Goal: Task Accomplishment & Management: Manage account settings

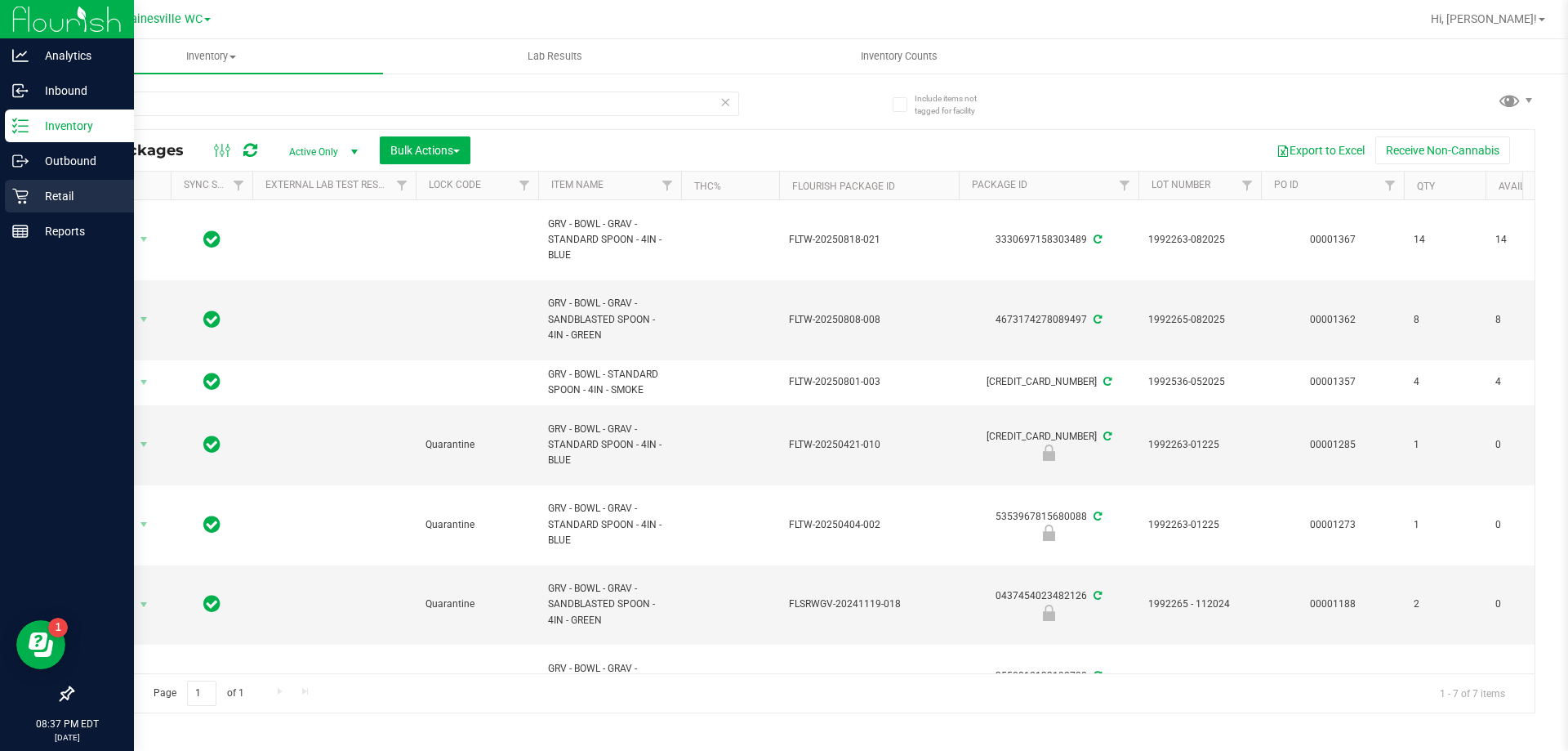
click at [36, 201] on p "Retail" at bounding box center [77, 196] width 98 height 20
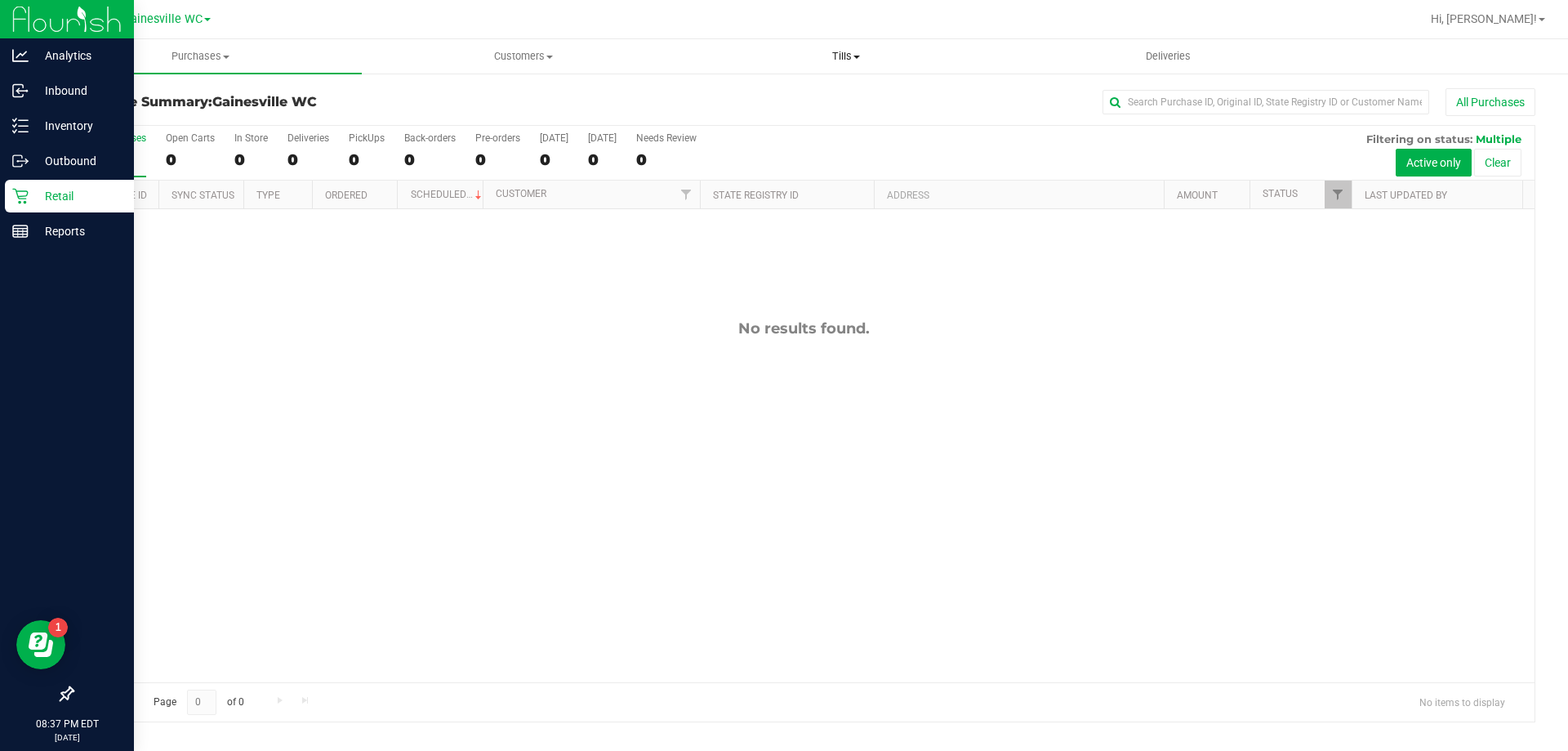
click at [851, 63] on span "Tills" at bounding box center [845, 56] width 321 height 15
click at [779, 93] on span "Manage tills" at bounding box center [739, 99] width 111 height 14
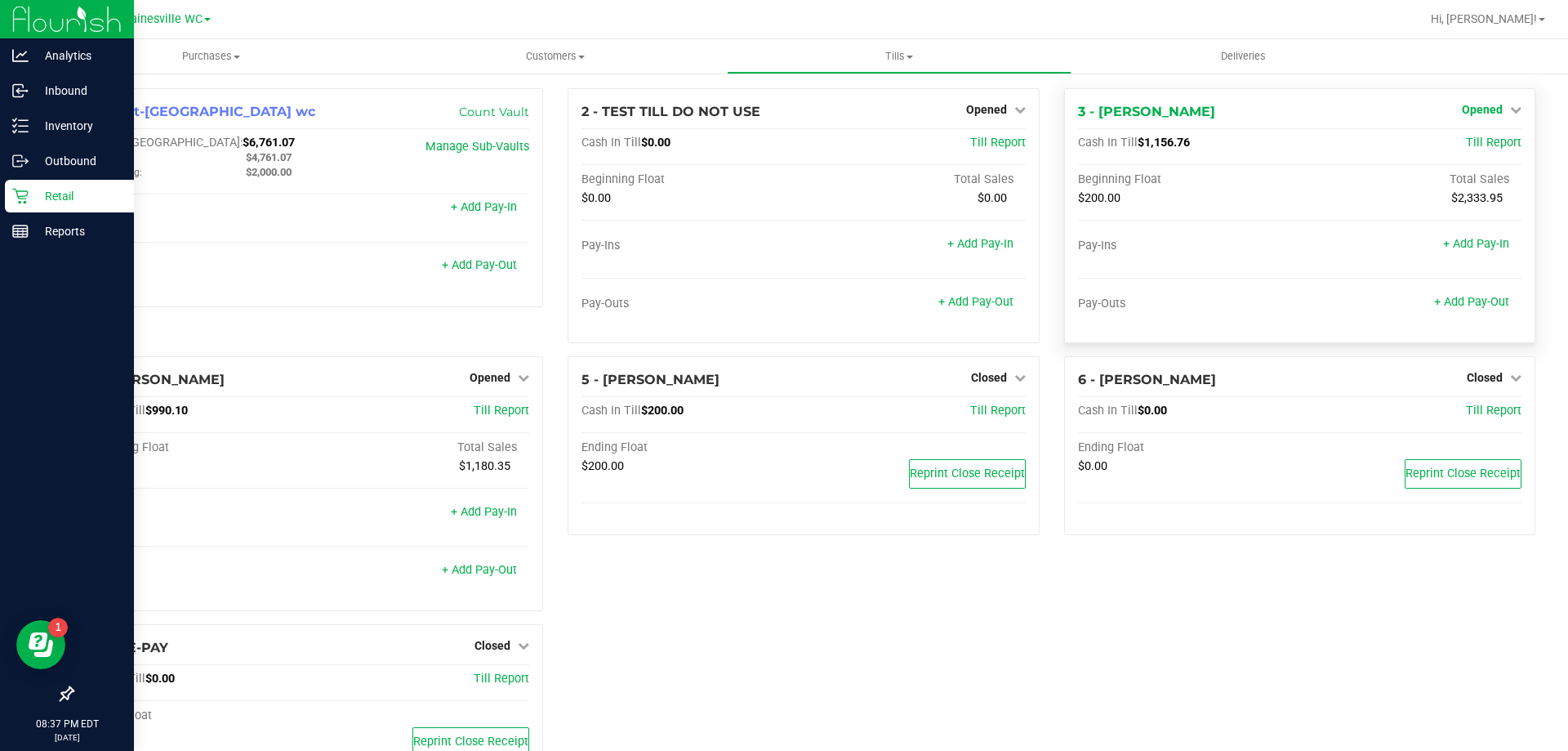
click at [1462, 115] on span "Opened" at bounding box center [1482, 109] width 41 height 13
click at [1469, 136] on div "Close Till" at bounding box center [1484, 144] width 121 height 21
click at [1469, 144] on link "Close Till" at bounding box center [1484, 144] width 44 height 13
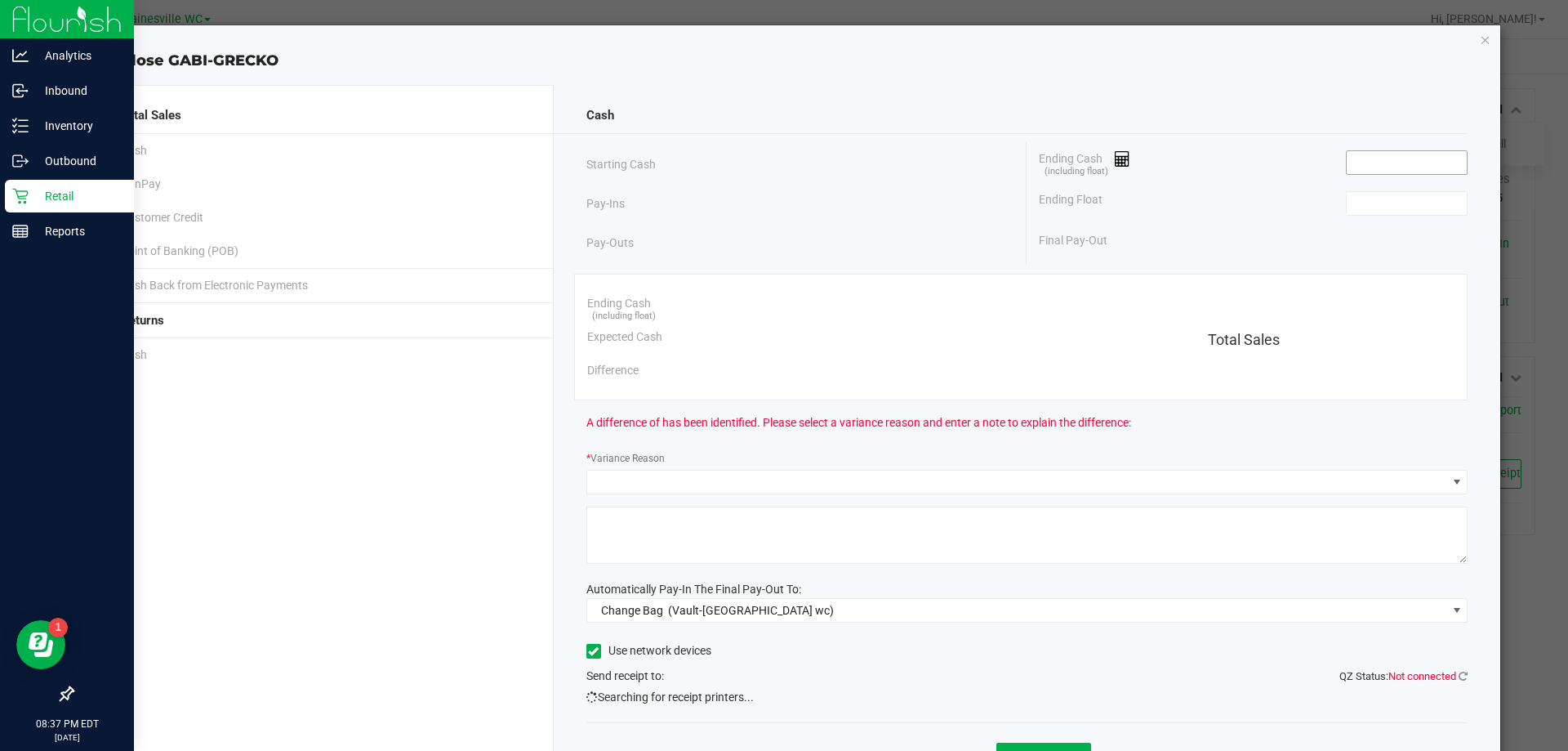
click at [1399, 151] on input at bounding box center [1406, 163] width 120 height 22
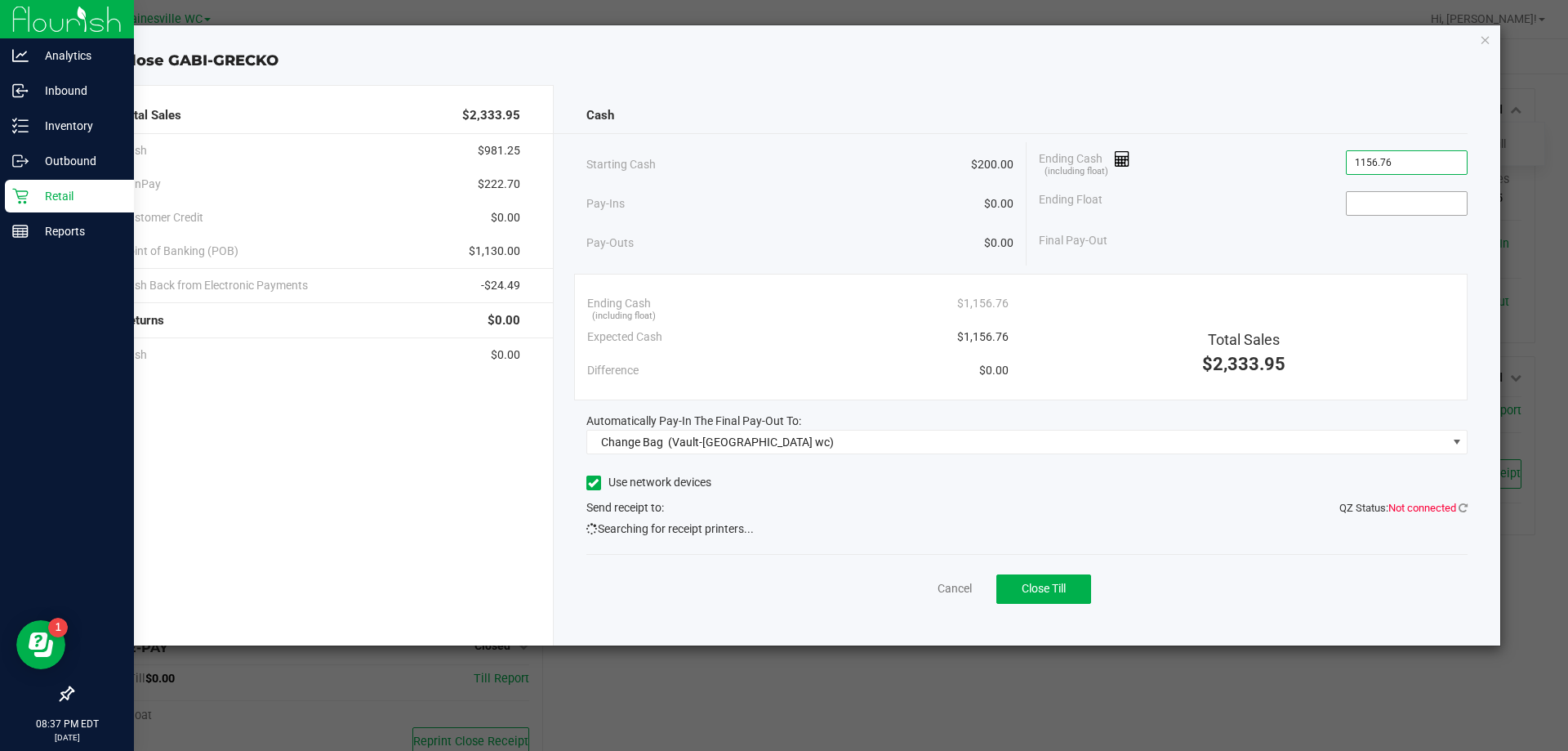
type input "$1,156.76"
click at [1392, 205] on input at bounding box center [1406, 203] width 120 height 22
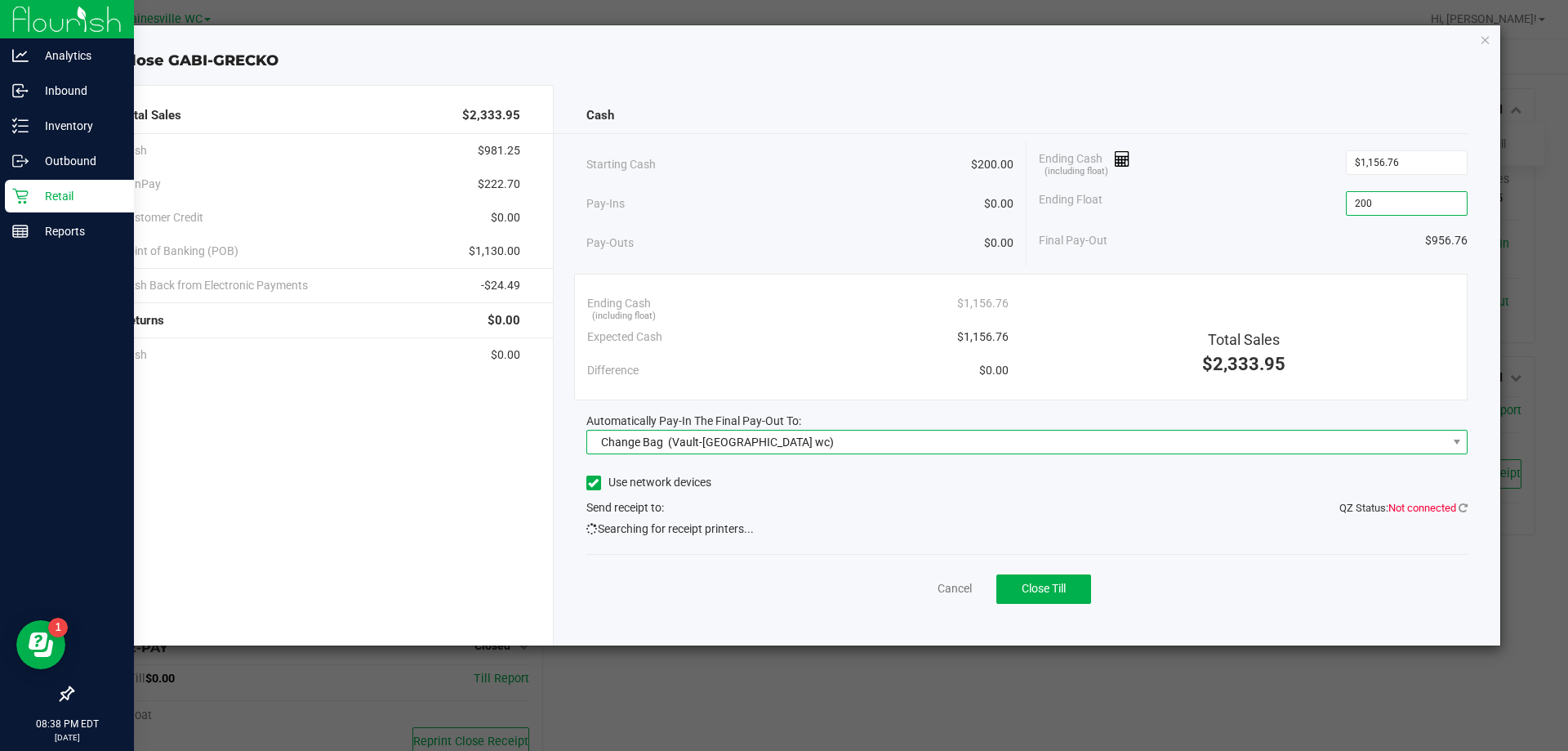
type input "$200.00"
click at [804, 448] on span "Change Bag (Vault-[GEOGRAPHIC_DATA] wc)" at bounding box center [1017, 442] width 861 height 22
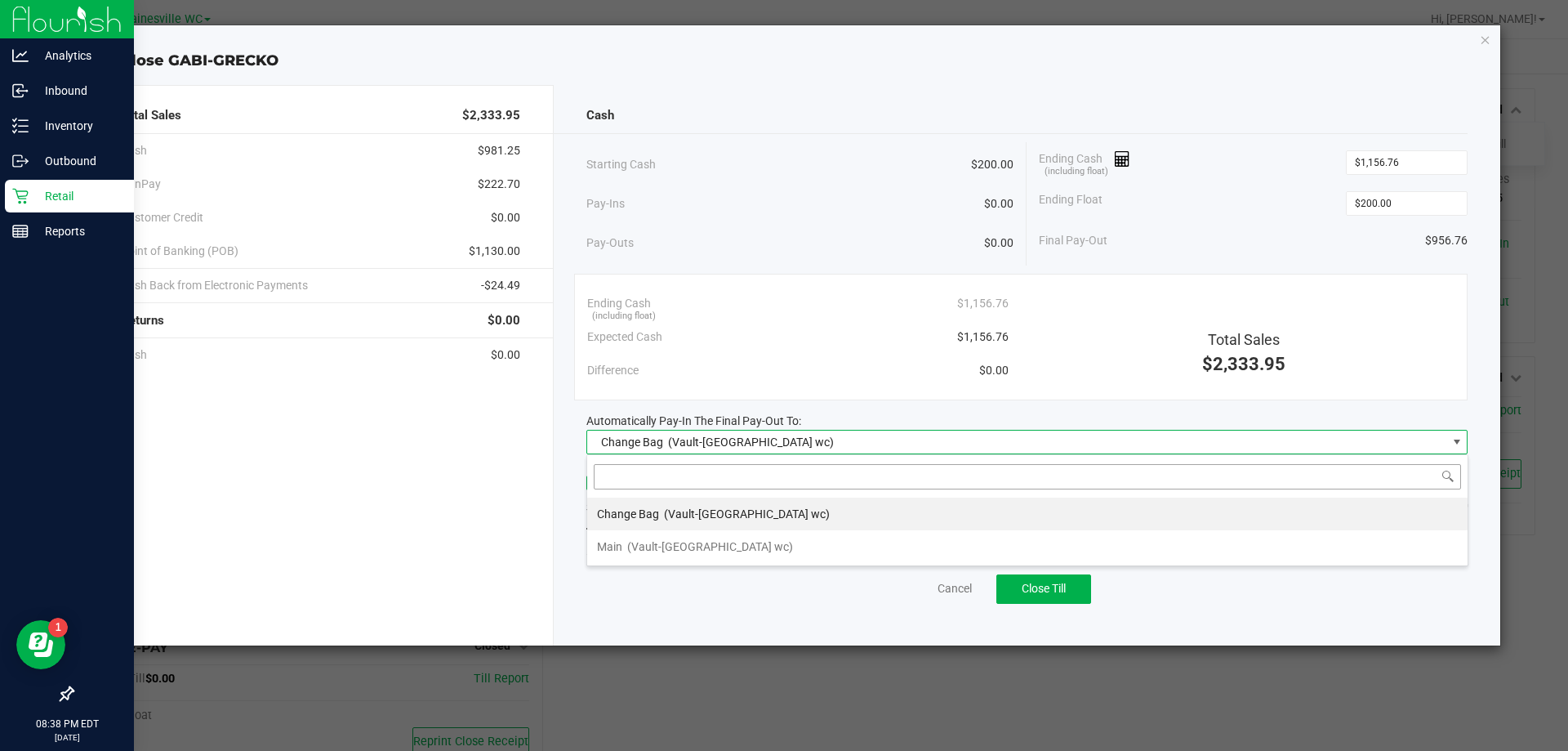
scroll to position [24, 881]
click at [730, 547] on span "(Vault-[GEOGRAPHIC_DATA] wc)" at bounding box center [710, 546] width 166 height 13
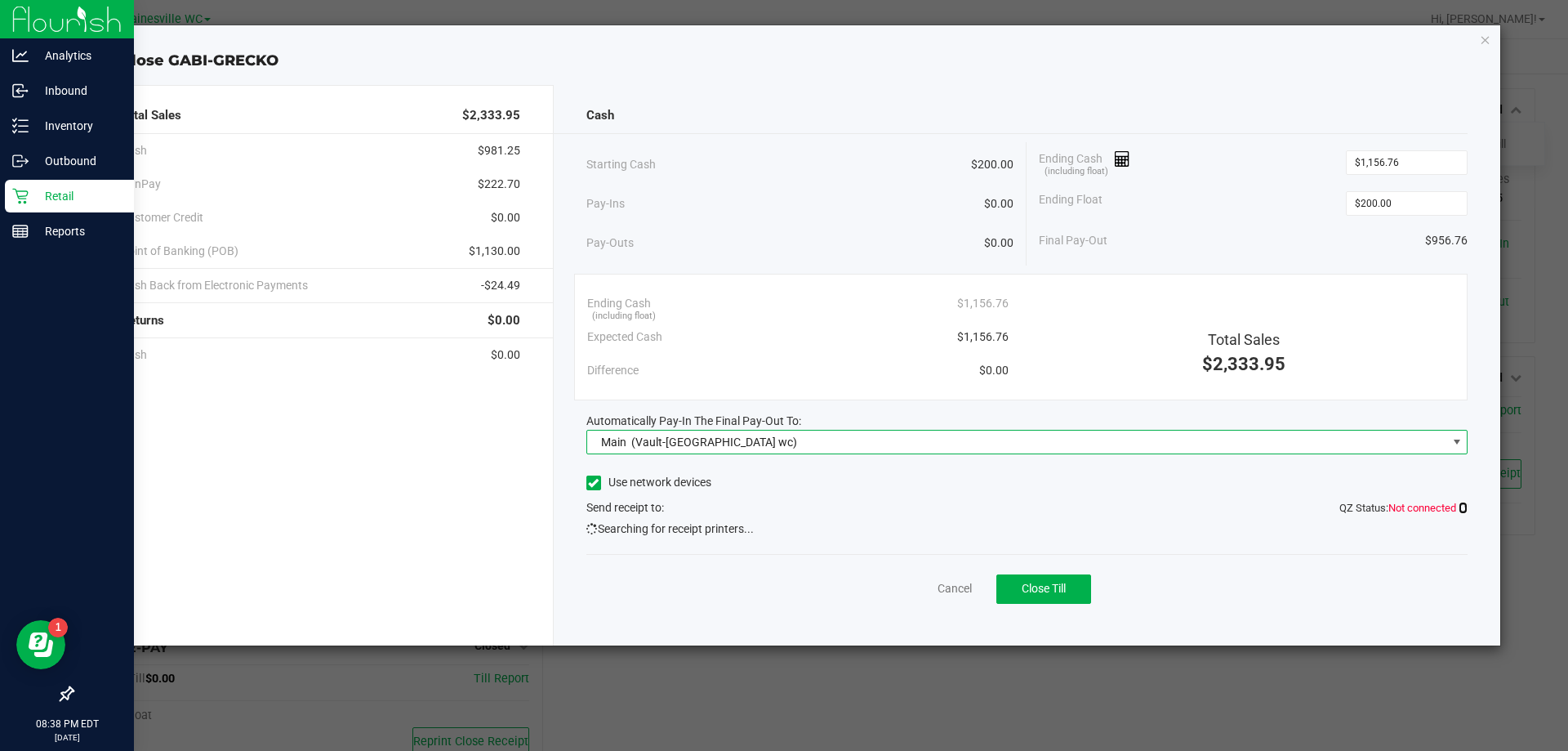
drag, startPoint x: 1458, startPoint y: 507, endPoint x: 1449, endPoint y: 508, distance: 9.1
click at [1459, 507] on icon at bounding box center [1463, 508] width 9 height 10
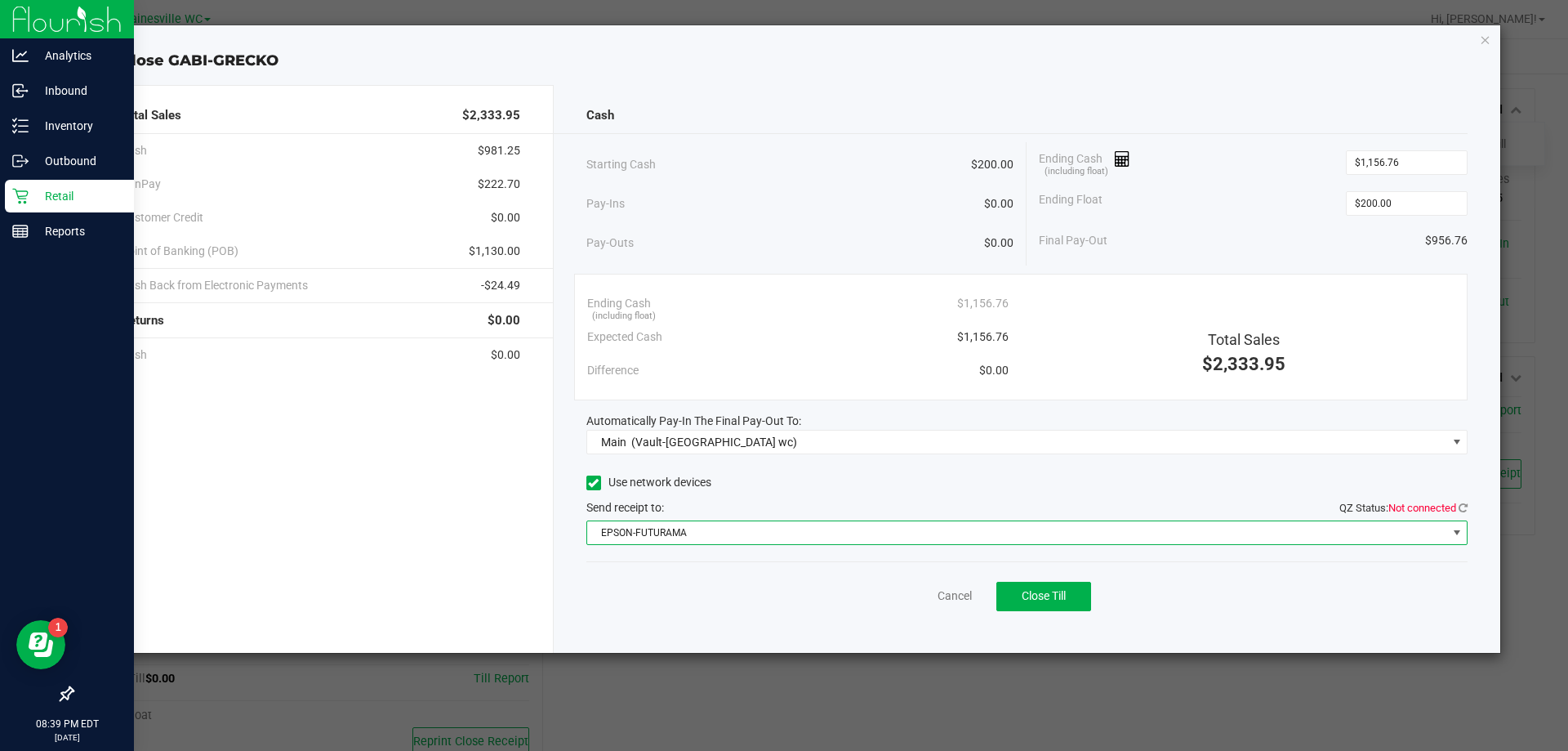
click at [782, 532] on span "EPSON-FUTURAMA" at bounding box center [1017, 533] width 861 height 22
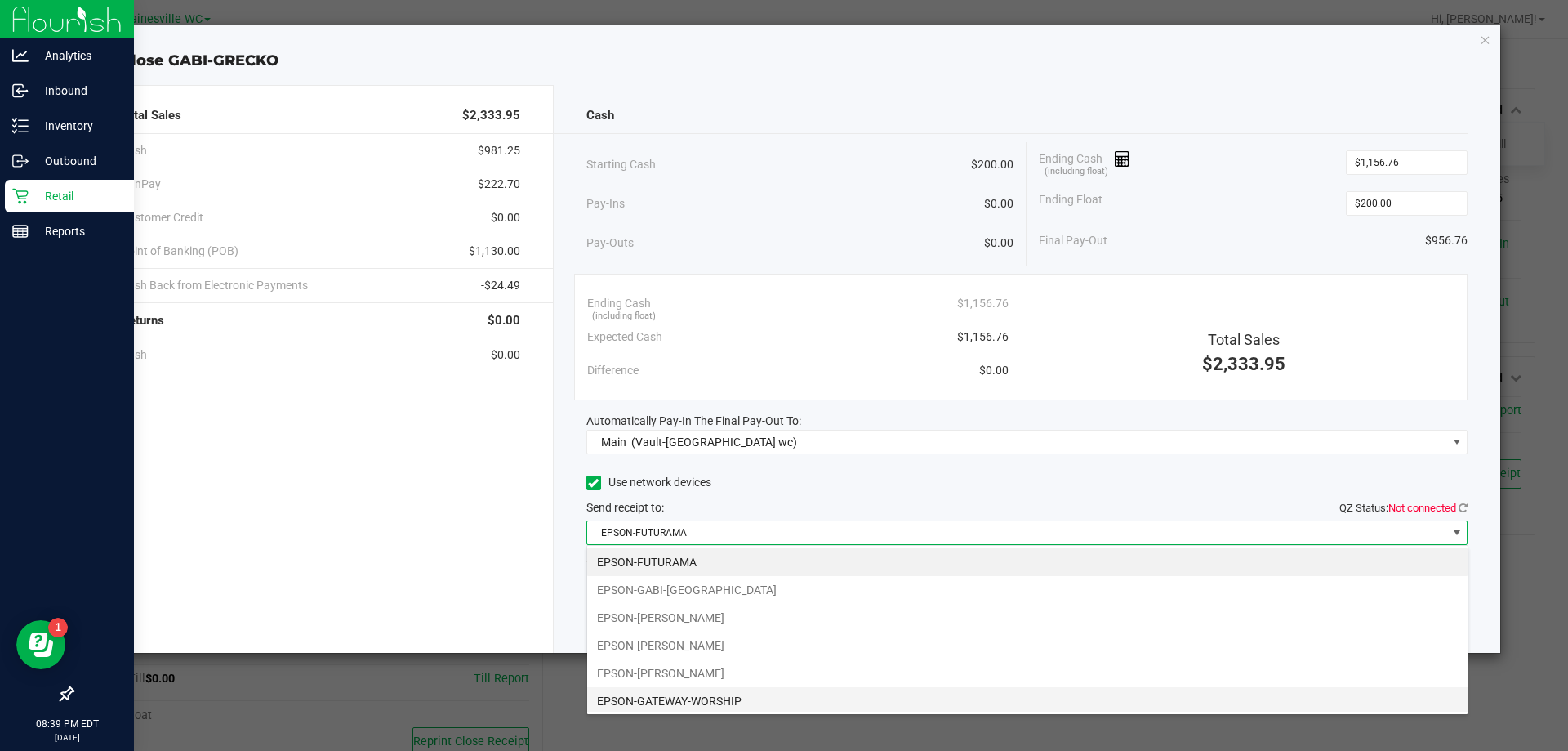
click at [728, 703] on li "EPSON-GATEWAY-WORSHIP" at bounding box center [1027, 701] width 880 height 28
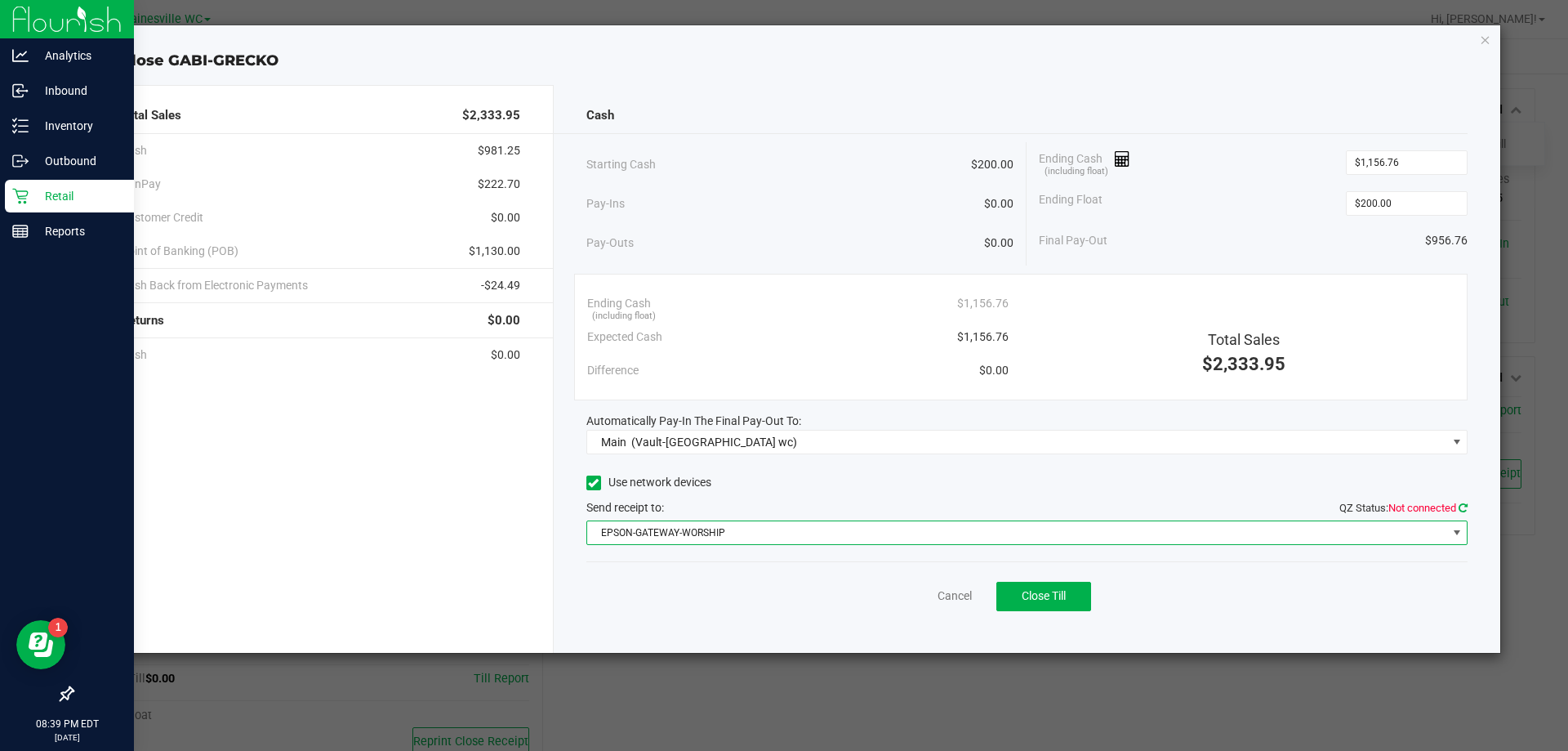
click at [1462, 508] on icon at bounding box center [1463, 508] width 9 height 10
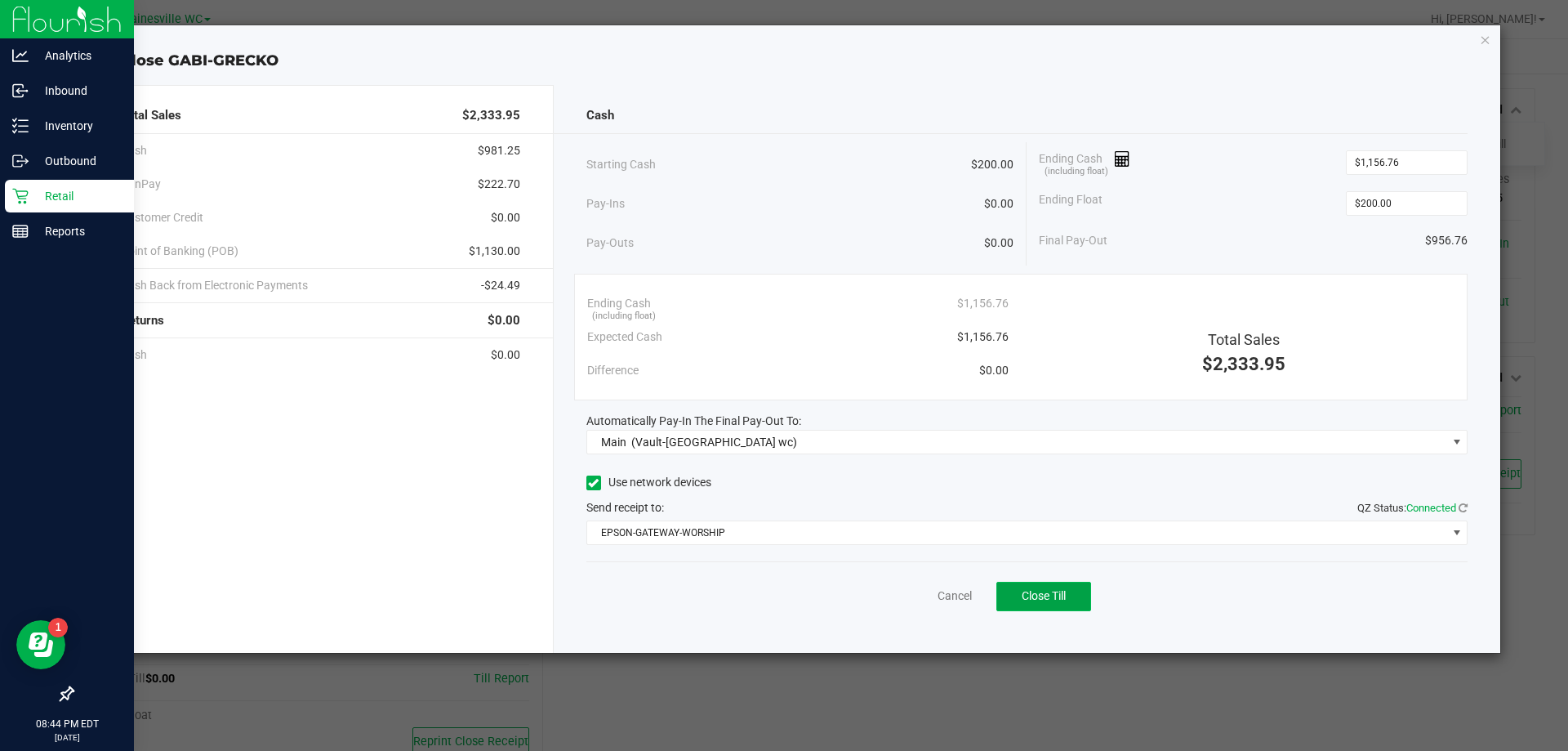
click at [1075, 587] on button "Close Till" at bounding box center [1044, 596] width 95 height 29
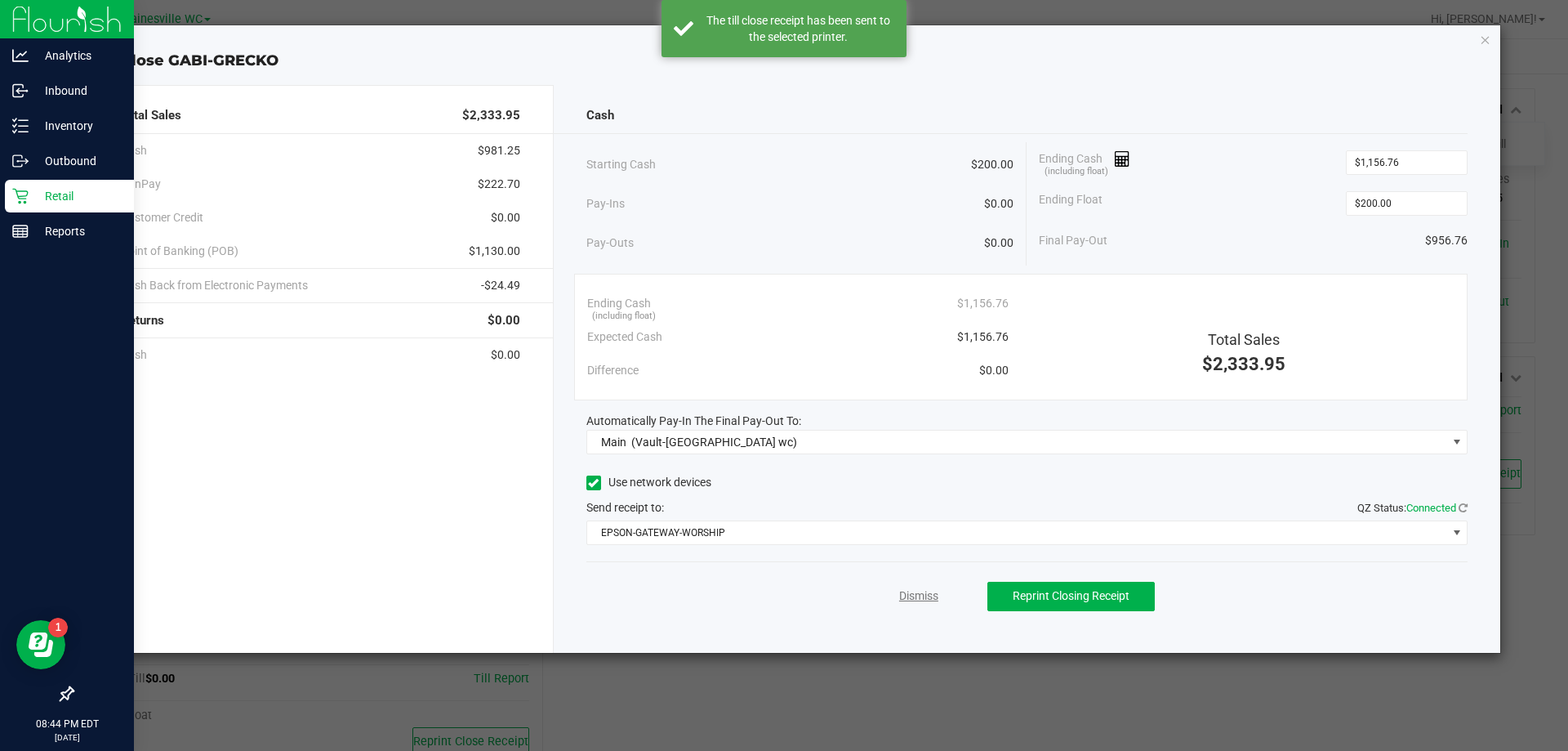
click at [904, 597] on link "Dismiss" at bounding box center [918, 596] width 39 height 17
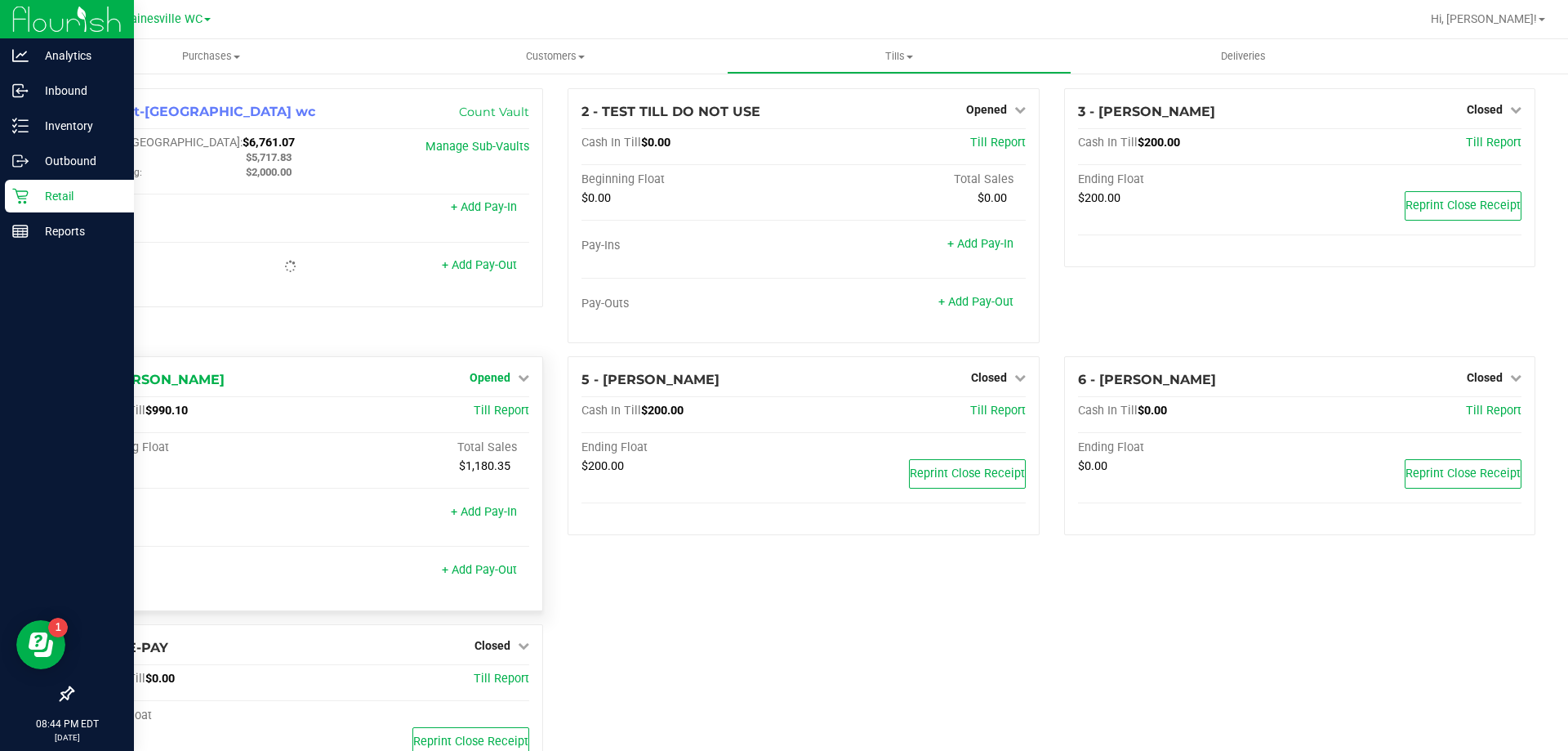
click at [496, 384] on span "Opened" at bounding box center [490, 377] width 41 height 13
click at [507, 414] on link "Close Till" at bounding box center [492, 411] width 44 height 13
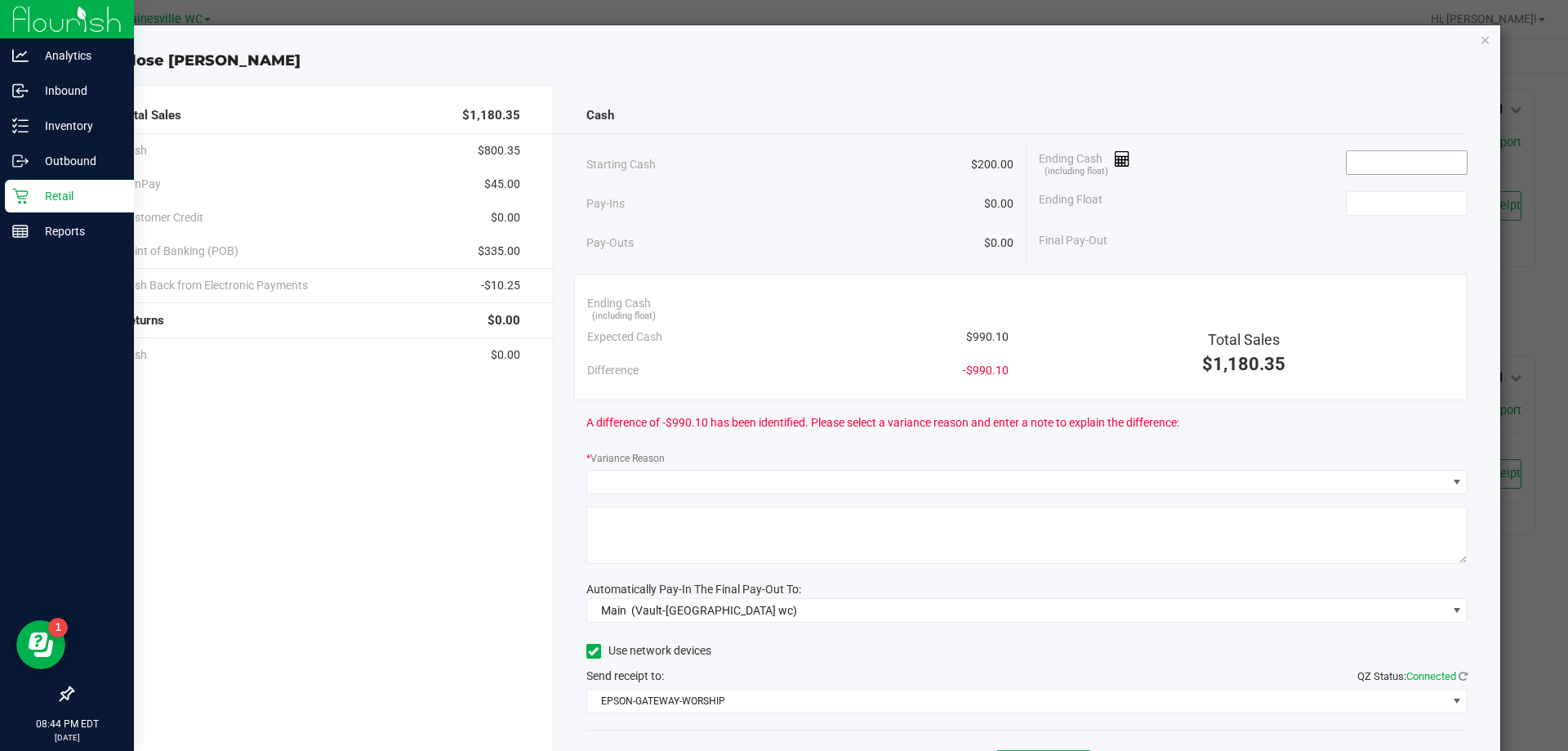
click at [1349, 163] on input at bounding box center [1406, 163] width 120 height 22
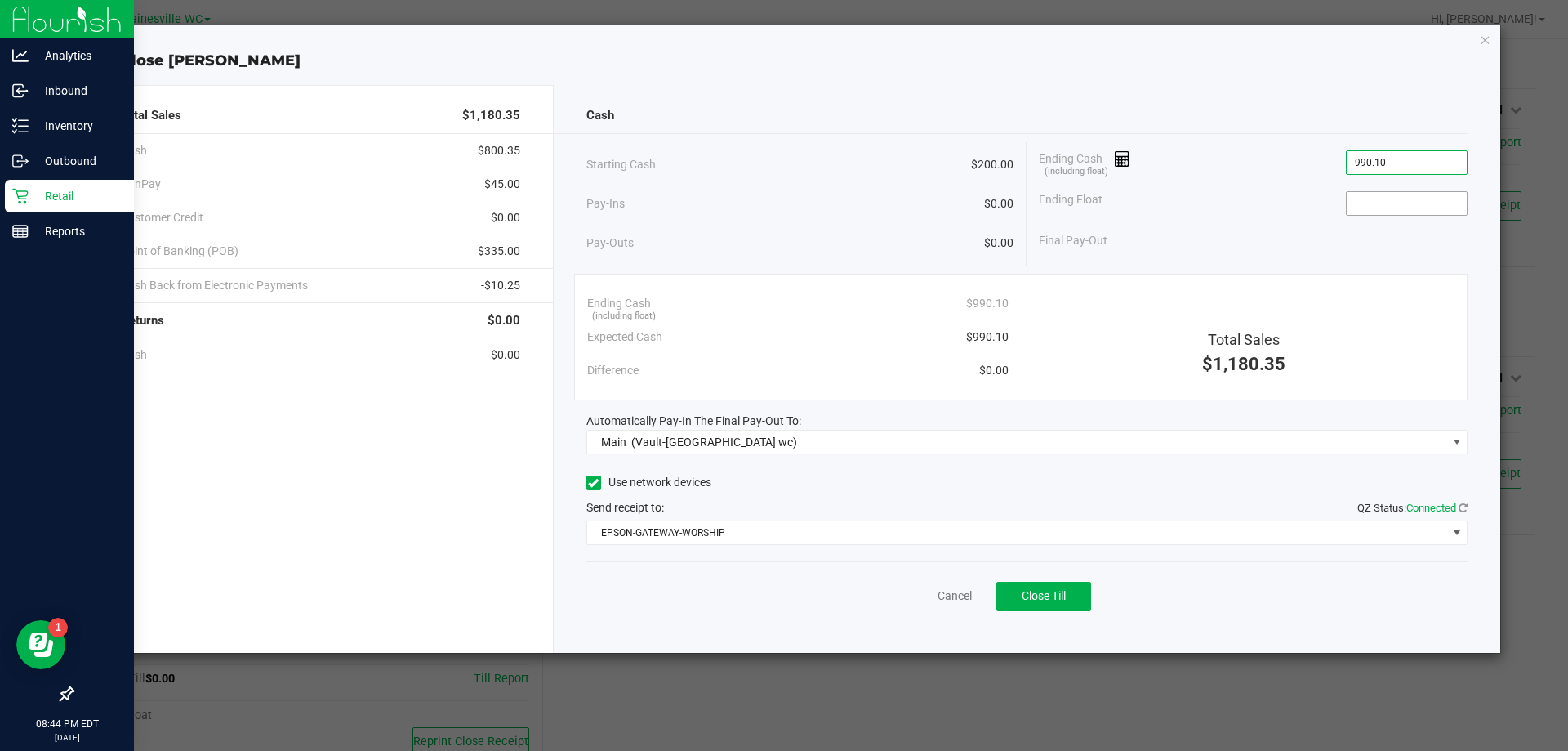
type input "$990.10"
click at [1382, 206] on input at bounding box center [1406, 203] width 120 height 22
type input "$200.00"
click at [1073, 589] on button "Close Till" at bounding box center [1044, 596] width 95 height 29
click at [925, 591] on link "Dismiss" at bounding box center [918, 596] width 39 height 17
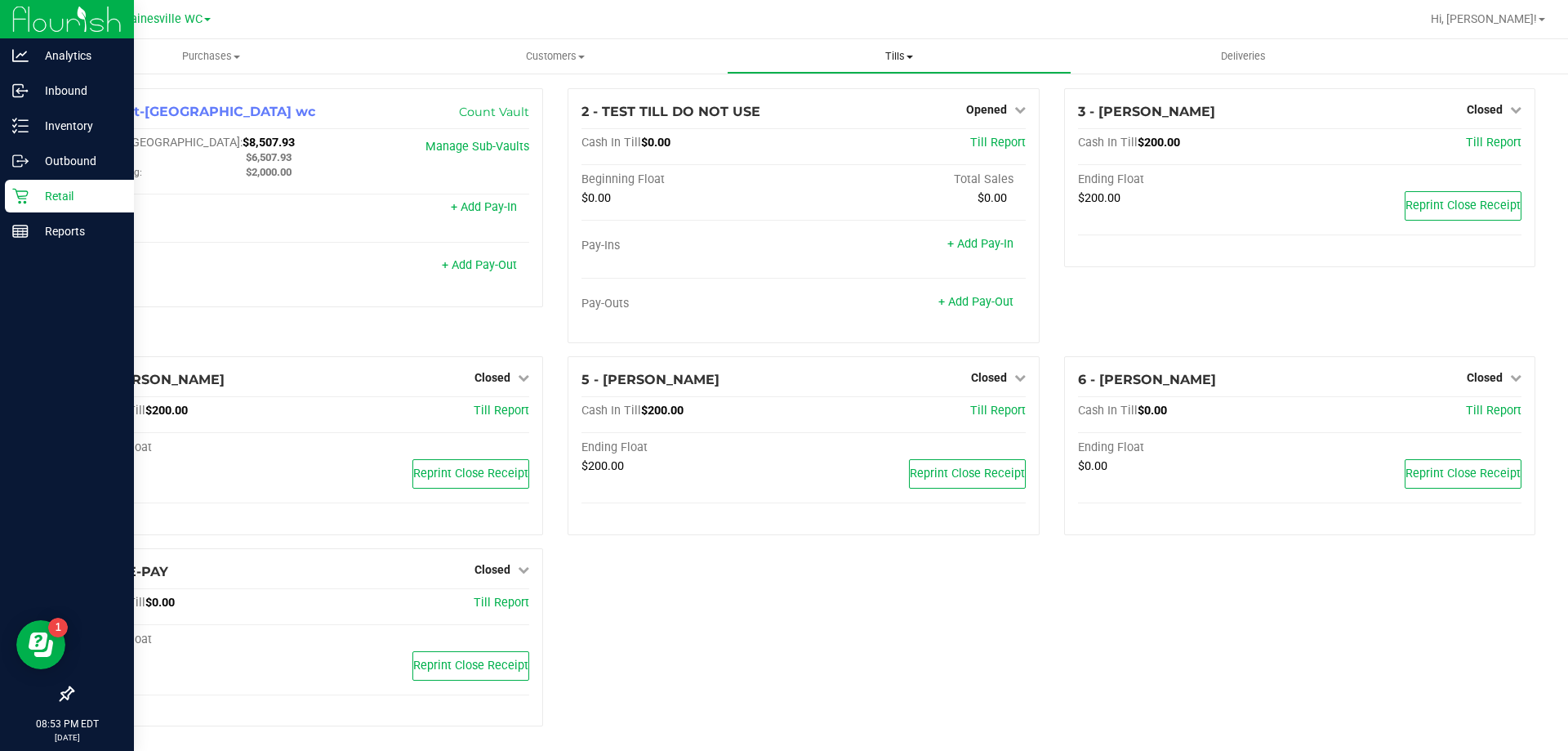
click at [910, 64] on uib-tab-heading "Tills Manage tills Reconcile e-payments" at bounding box center [899, 56] width 342 height 33
click at [851, 112] on span "Reconcile e-payments" at bounding box center [809, 118] width 163 height 14
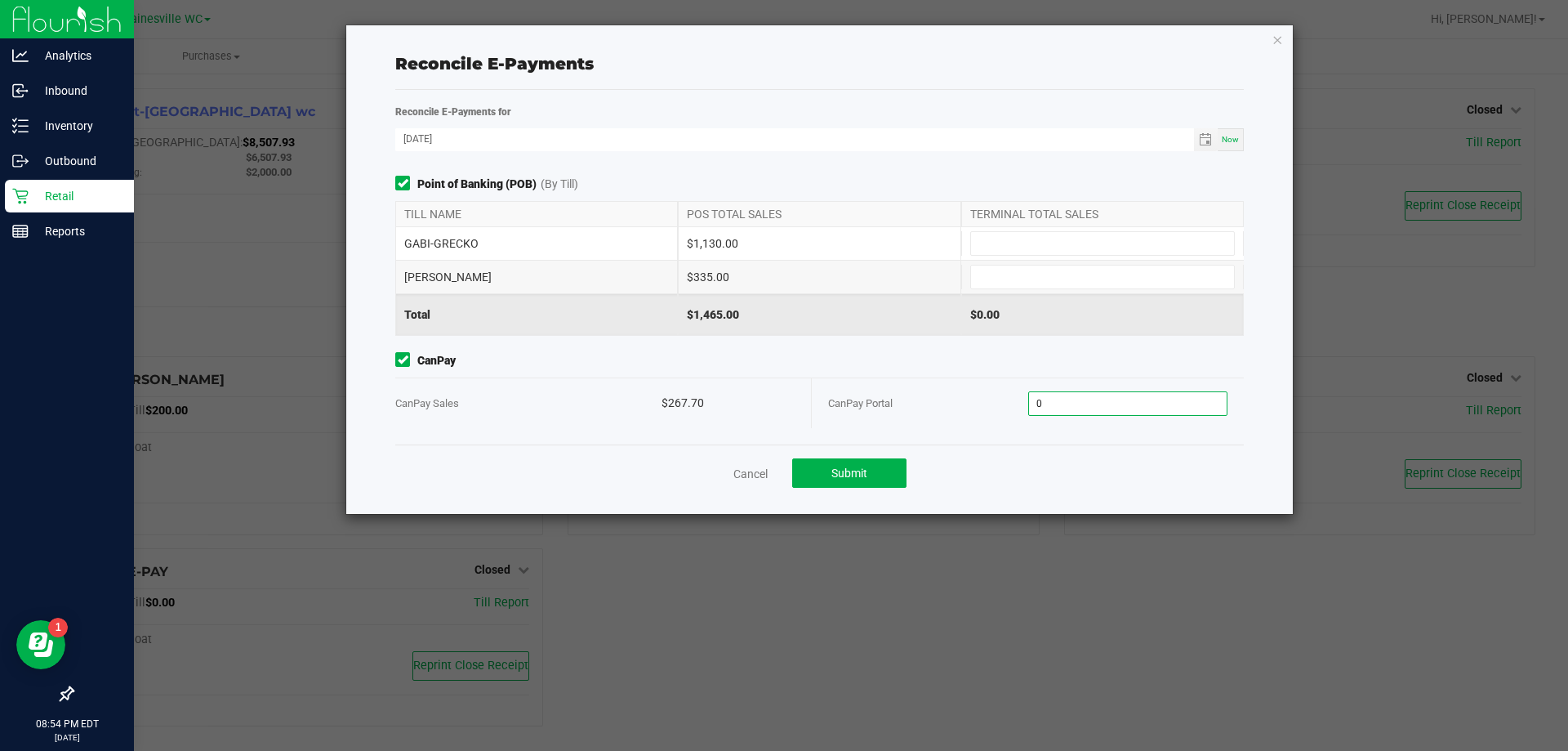
click at [1085, 409] on input "0" at bounding box center [1129, 403] width 199 height 22
type input "$267.70"
click at [1006, 245] on input at bounding box center [1103, 243] width 263 height 22
type input "$1,130.00"
click at [1054, 273] on input at bounding box center [1103, 277] width 263 height 22
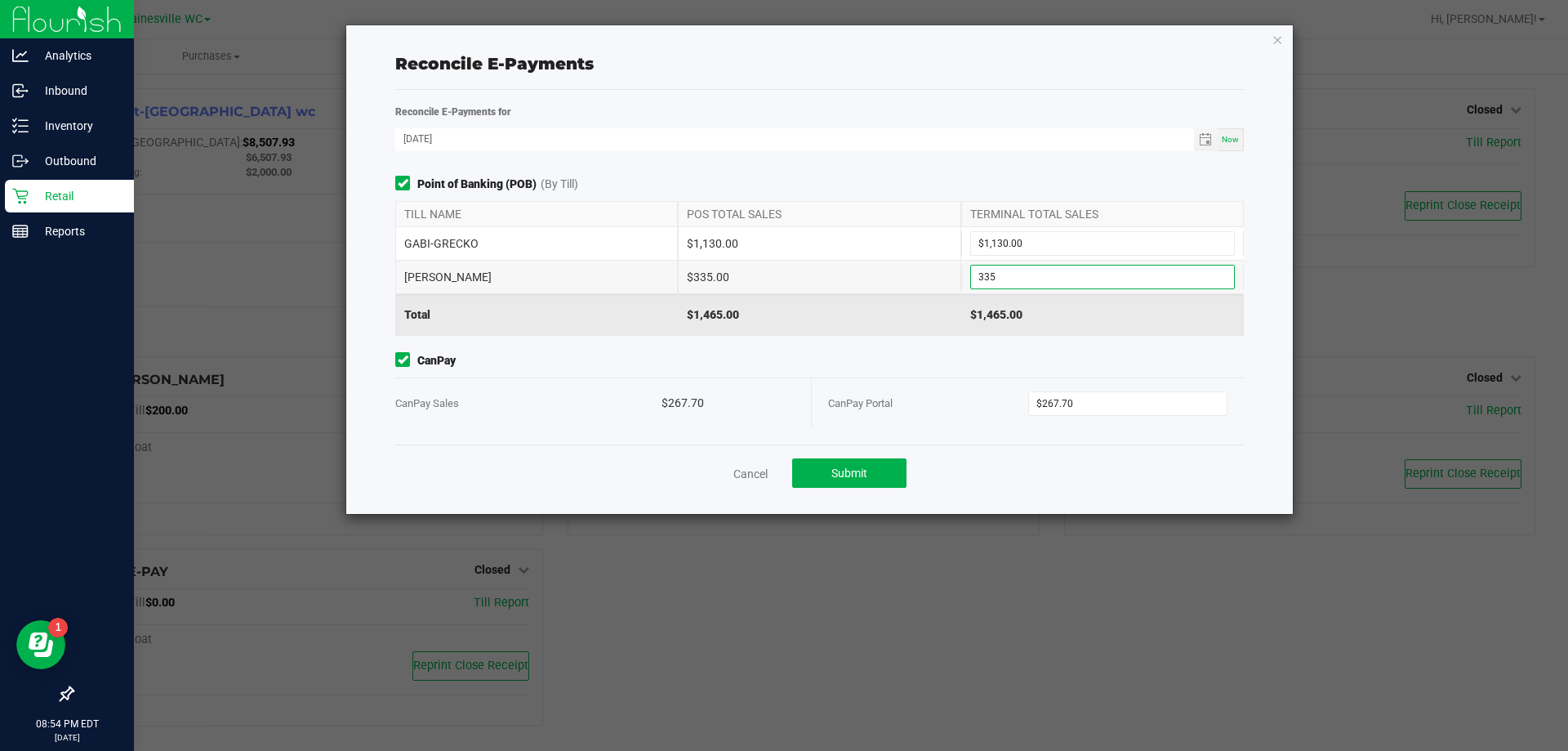
type input "$335.00"
click at [831, 346] on div "Point of Banking (POB) (By Till) TILL NAME POS TOTAL SALES TERMINAL TOTAL SALES…" at bounding box center [820, 310] width 874 height 269
click at [870, 479] on button "Submit" at bounding box center [849, 473] width 114 height 29
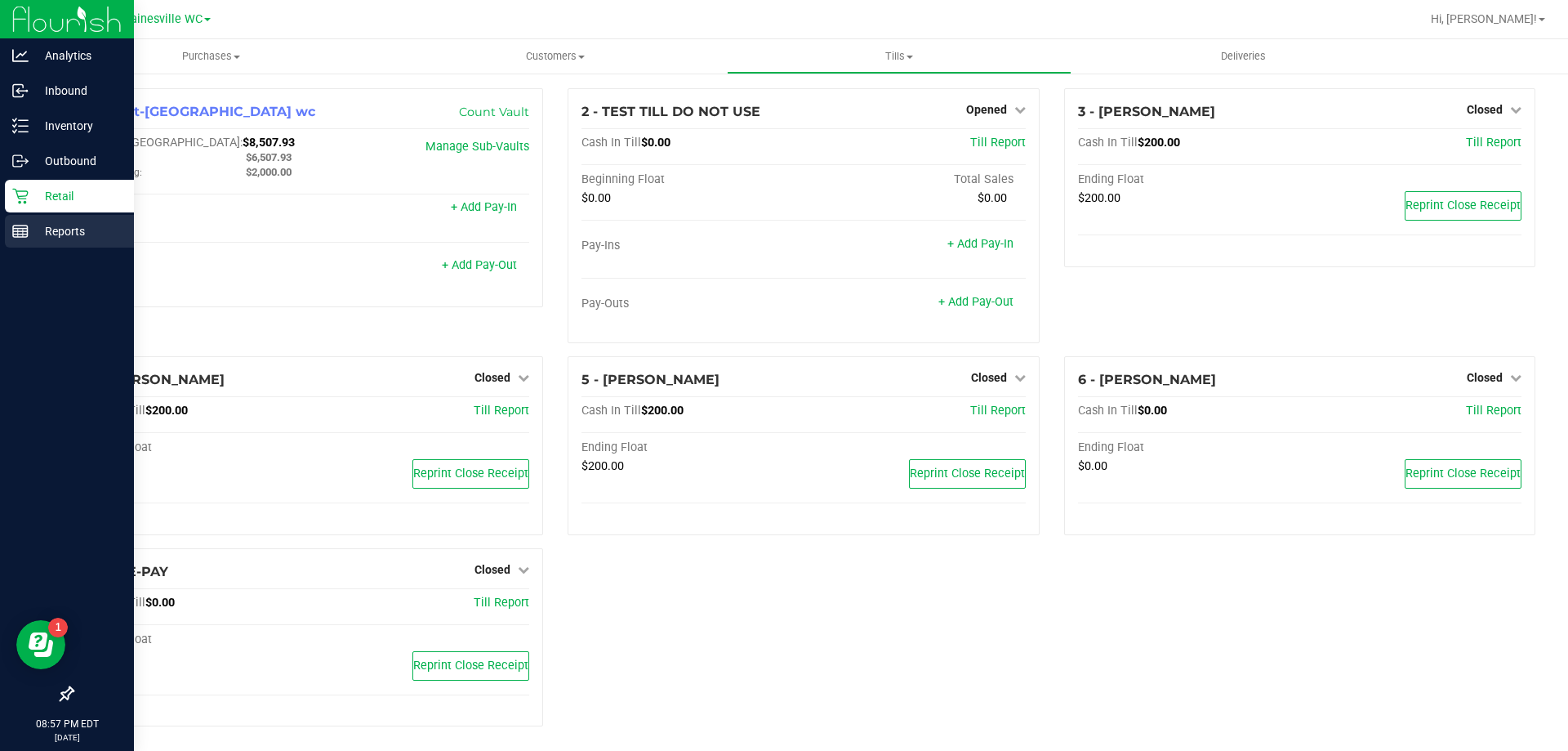
click at [3, 238] on link "Reports" at bounding box center [67, 232] width 134 height 35
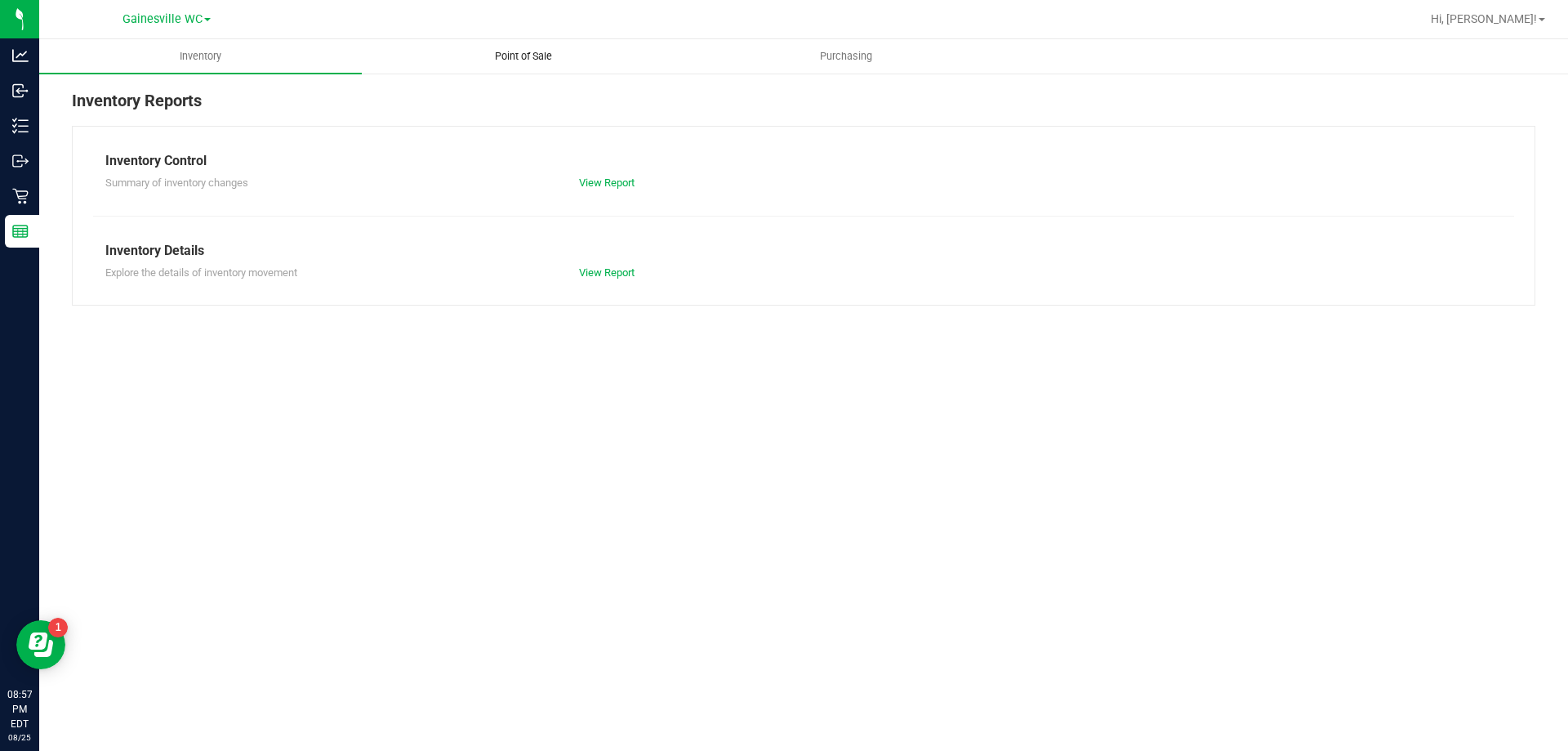
click at [522, 56] on span "Point of Sale" at bounding box center [523, 56] width 101 height 15
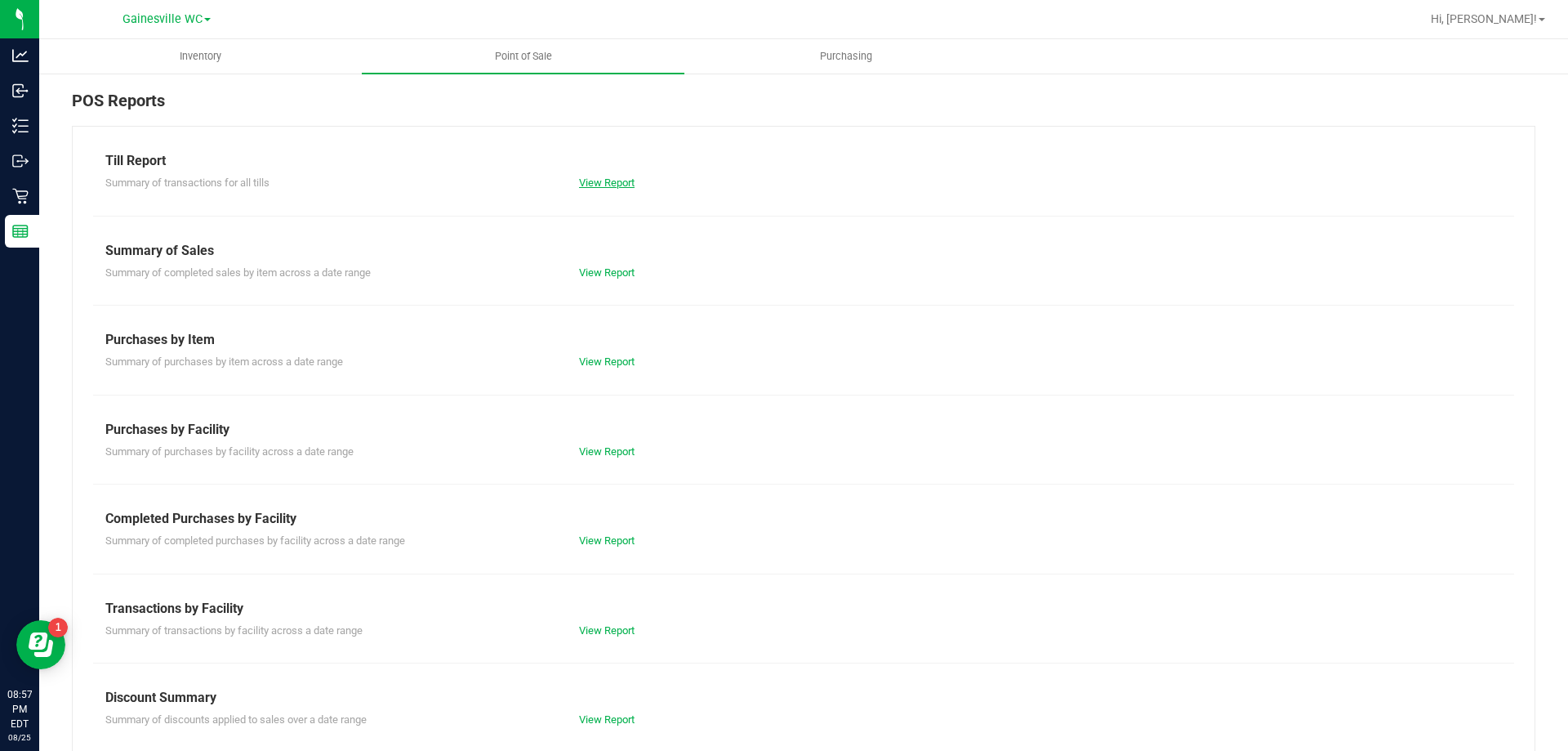
click at [590, 184] on link "View Report" at bounding box center [607, 183] width 55 height 12
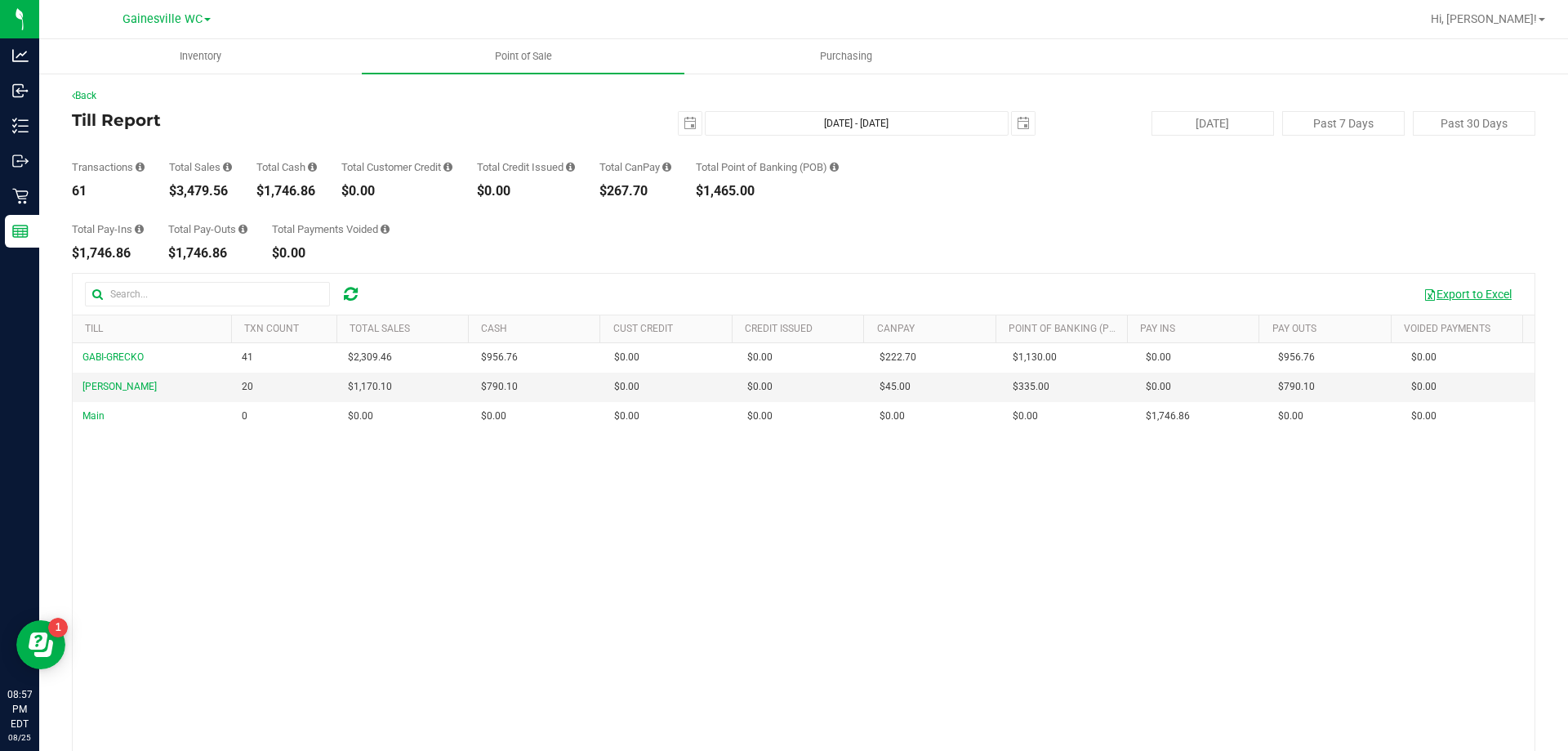
click at [1424, 288] on span "button" at bounding box center [1430, 294] width 13 height 13
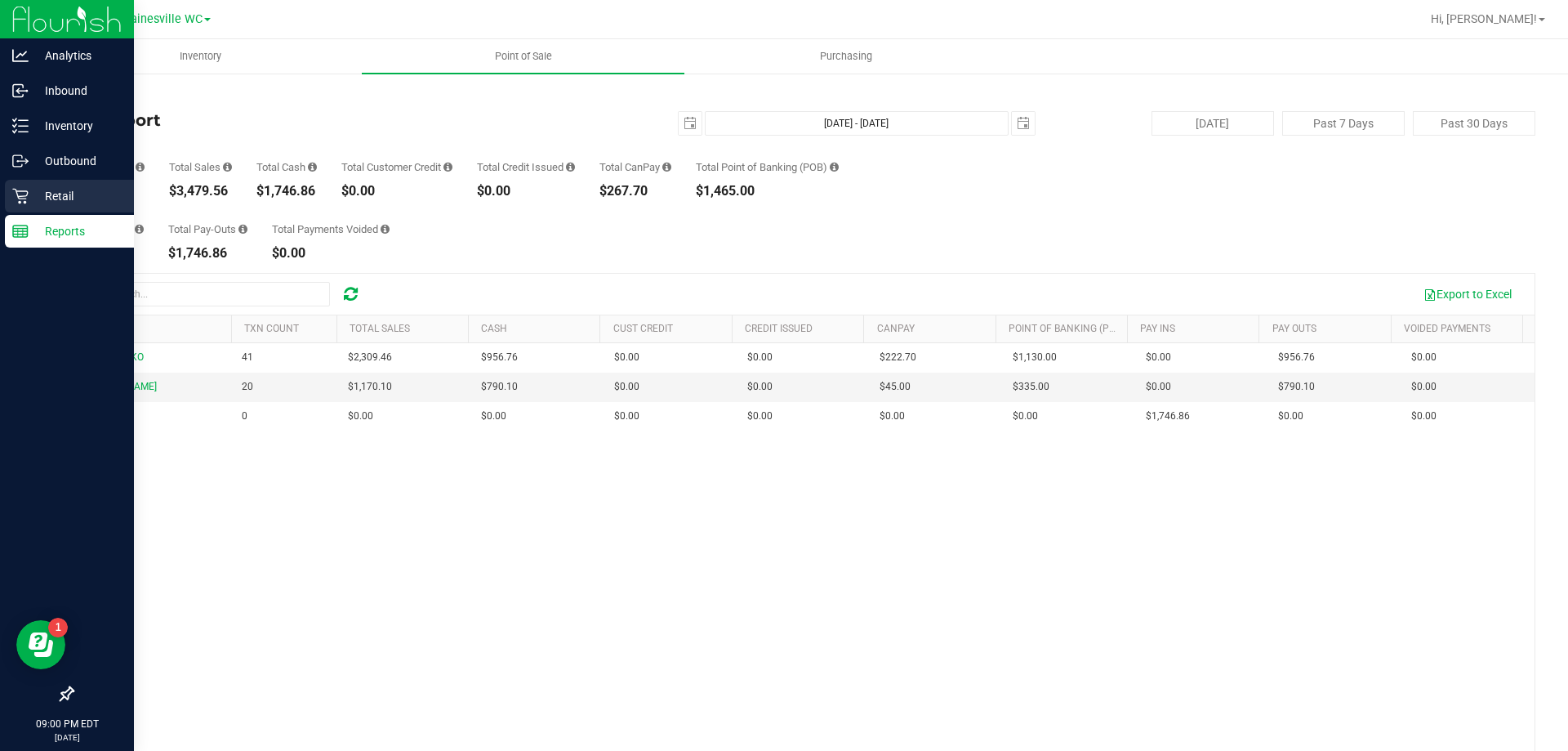
click at [50, 189] on p "Retail" at bounding box center [77, 196] width 98 height 20
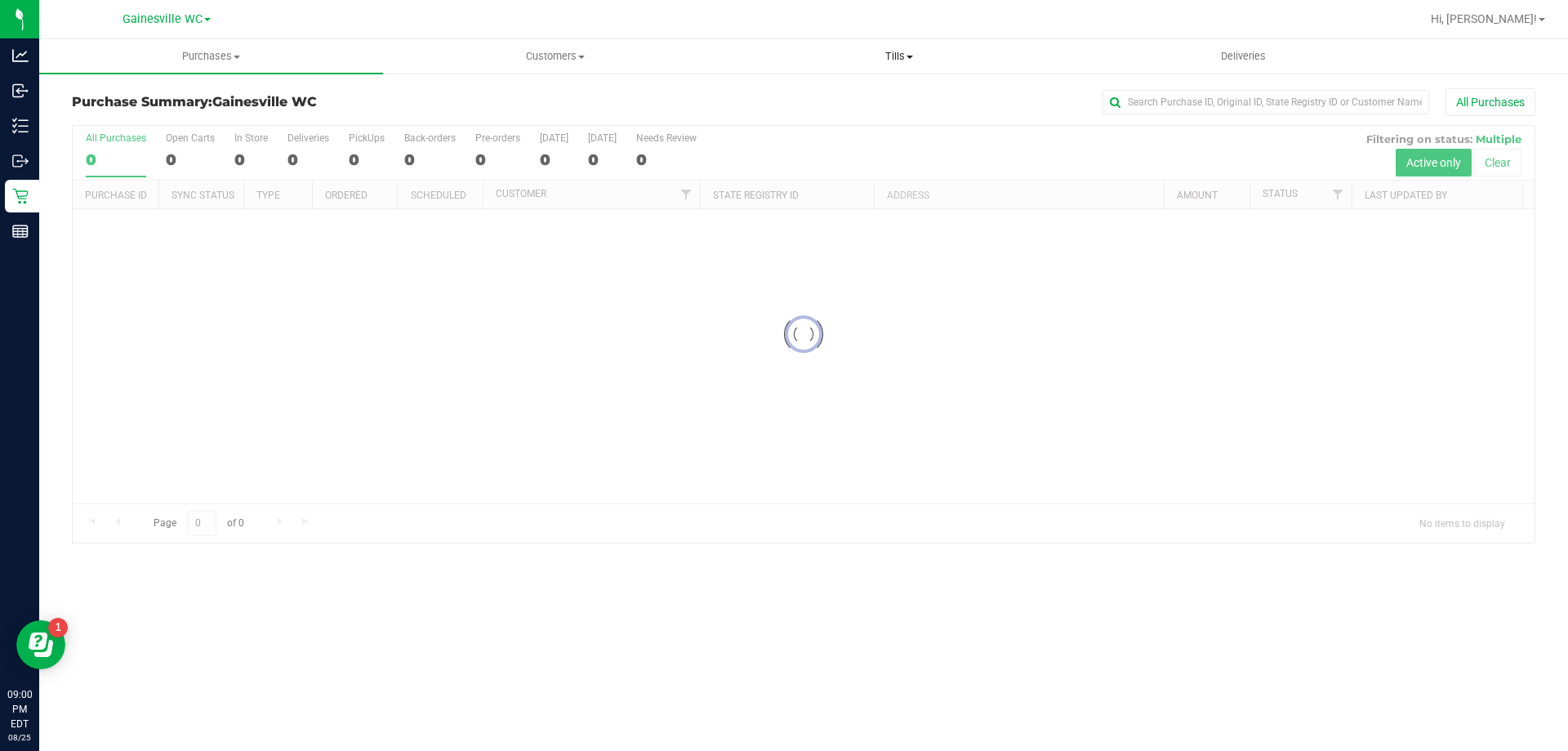
click at [884, 56] on span "Tills" at bounding box center [899, 56] width 342 height 15
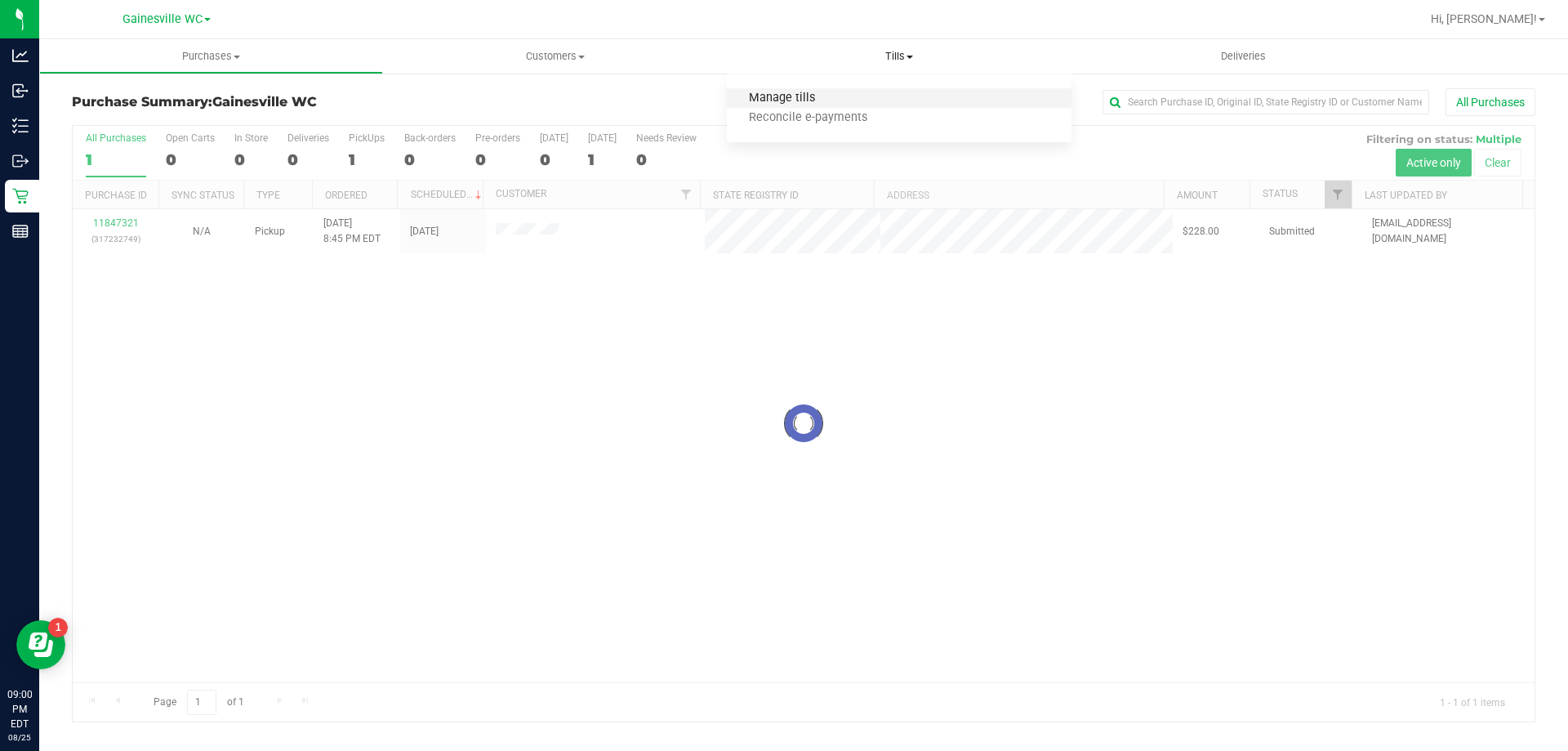
click at [810, 96] on span "Manage tills" at bounding box center [783, 99] width 111 height 14
click at [822, 99] on span "Manage tills" at bounding box center [783, 99] width 111 height 14
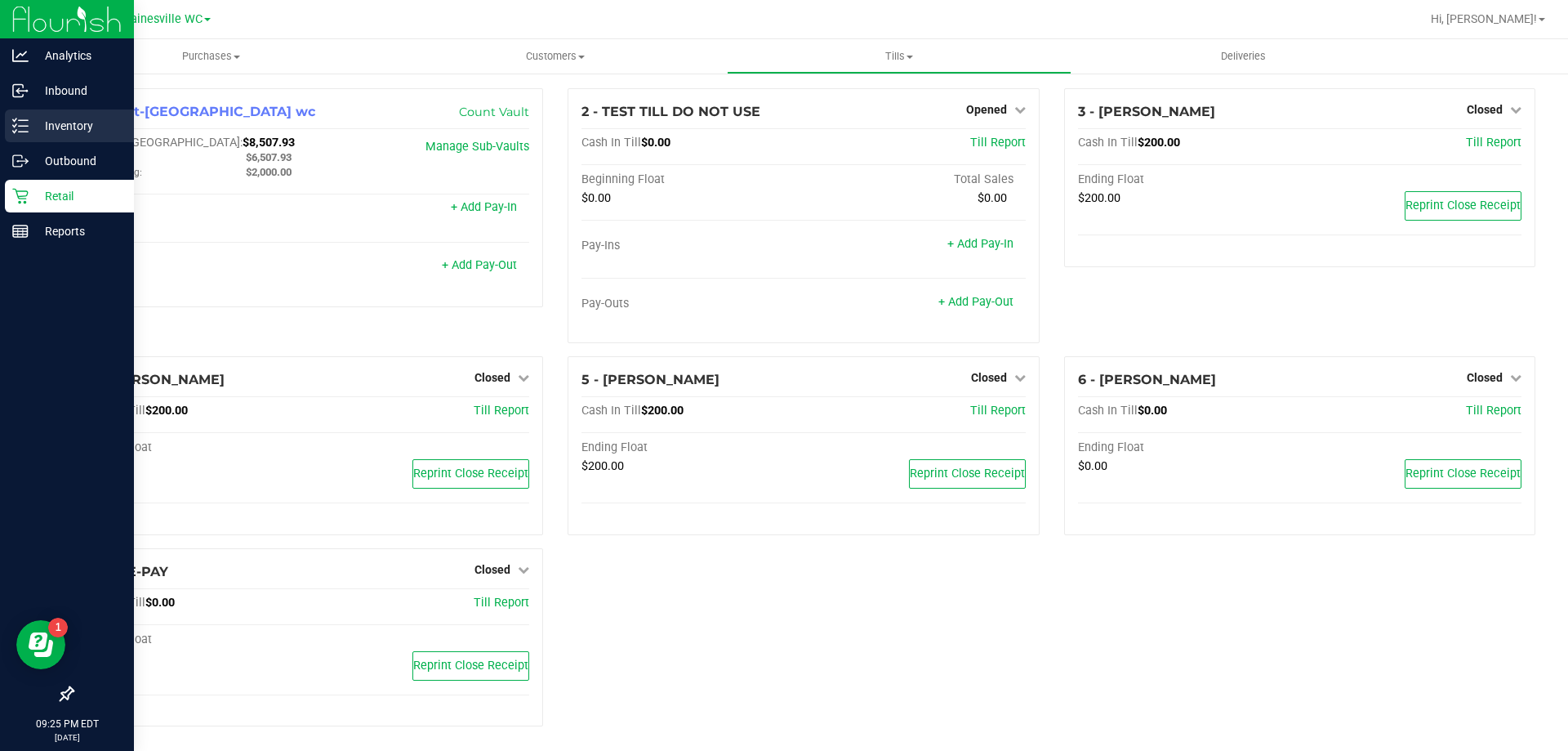
click at [52, 137] on div "Inventory" at bounding box center [69, 126] width 129 height 33
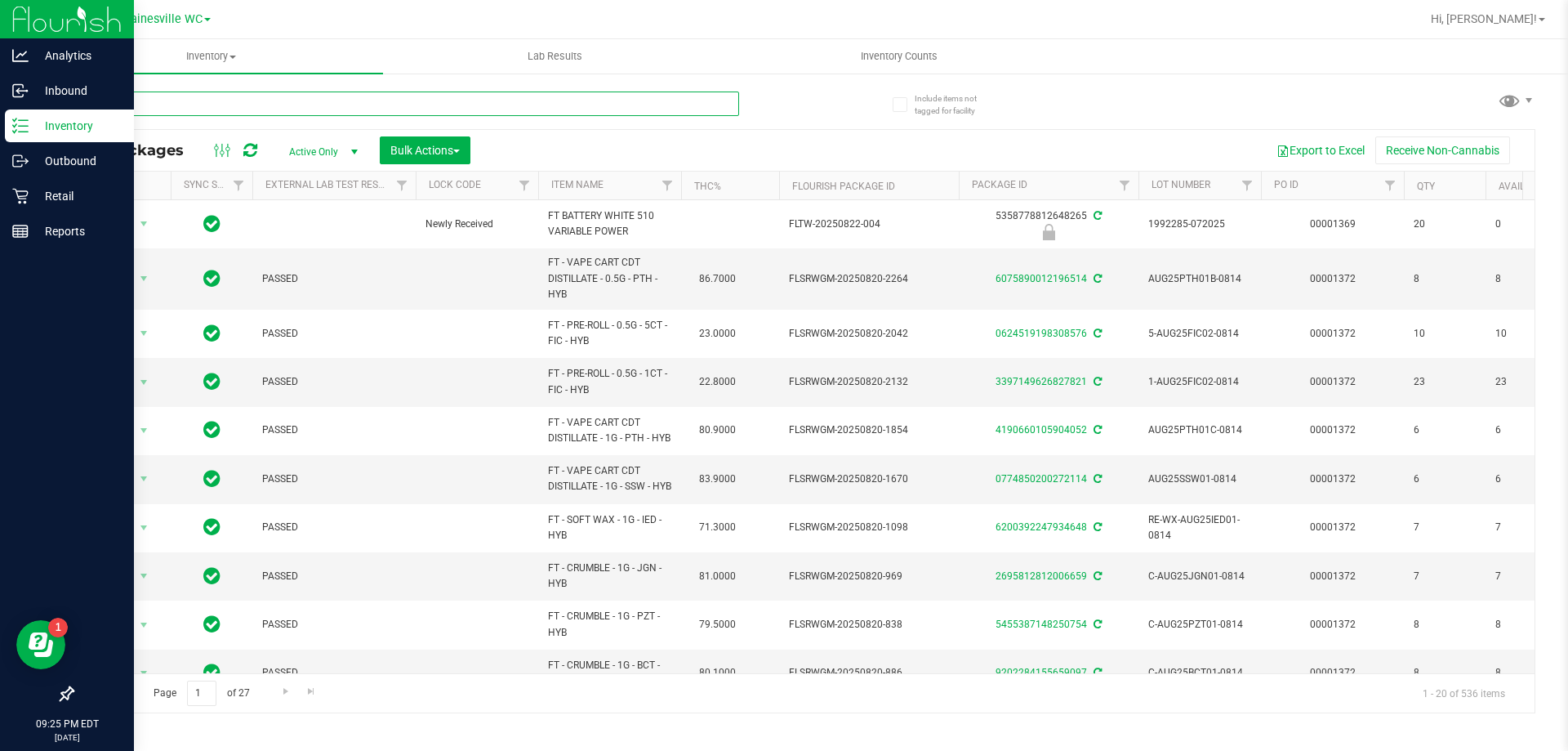
click at [320, 106] on input "text" at bounding box center [406, 104] width 668 height 24
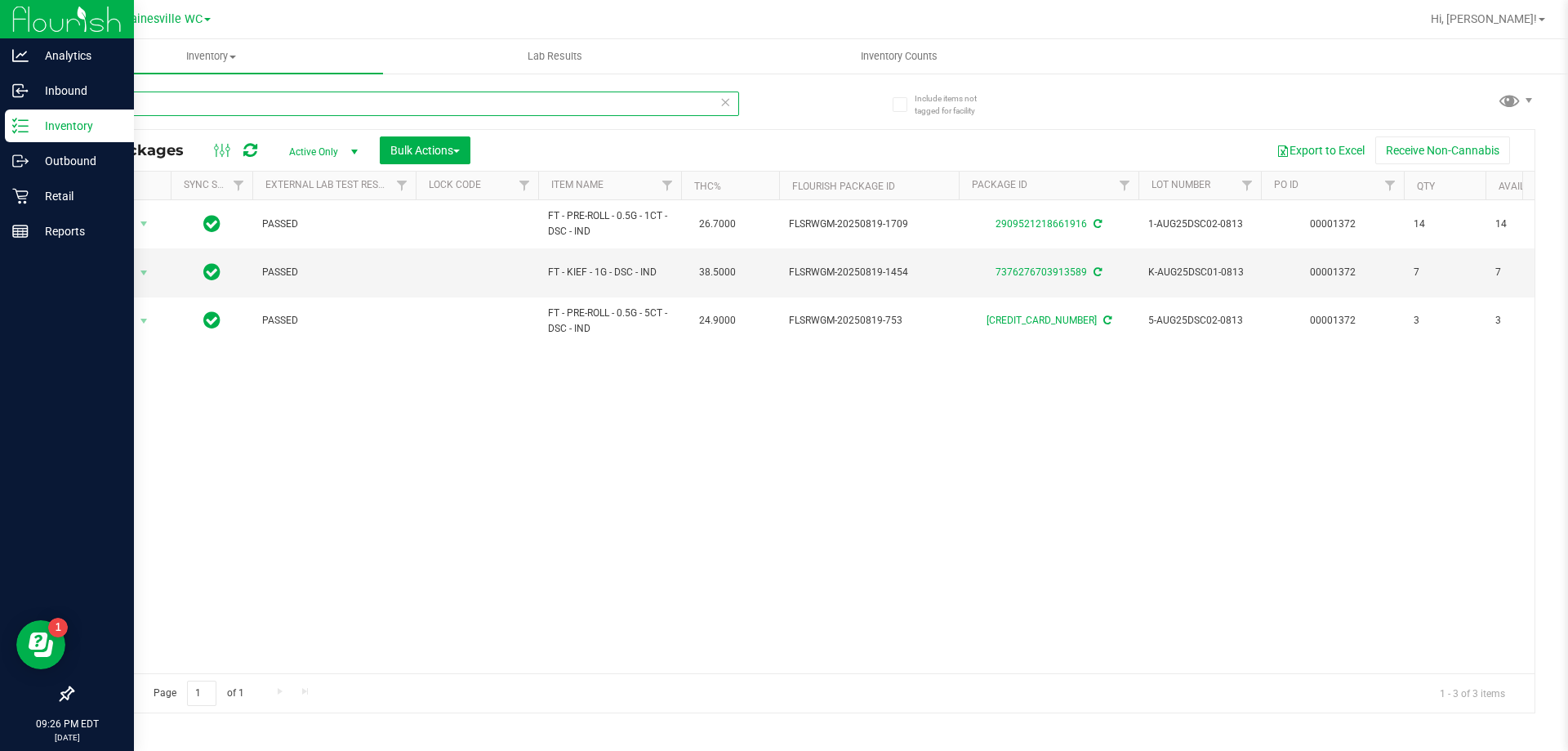
type input "dsc"
drag, startPoint x: 128, startPoint y: 103, endPoint x: 69, endPoint y: 103, distance: 59.0
click at [69, 103] on div "Include items not tagged for facility dsc All Packages Active Only Active Only …" at bounding box center [803, 321] width 1529 height 498
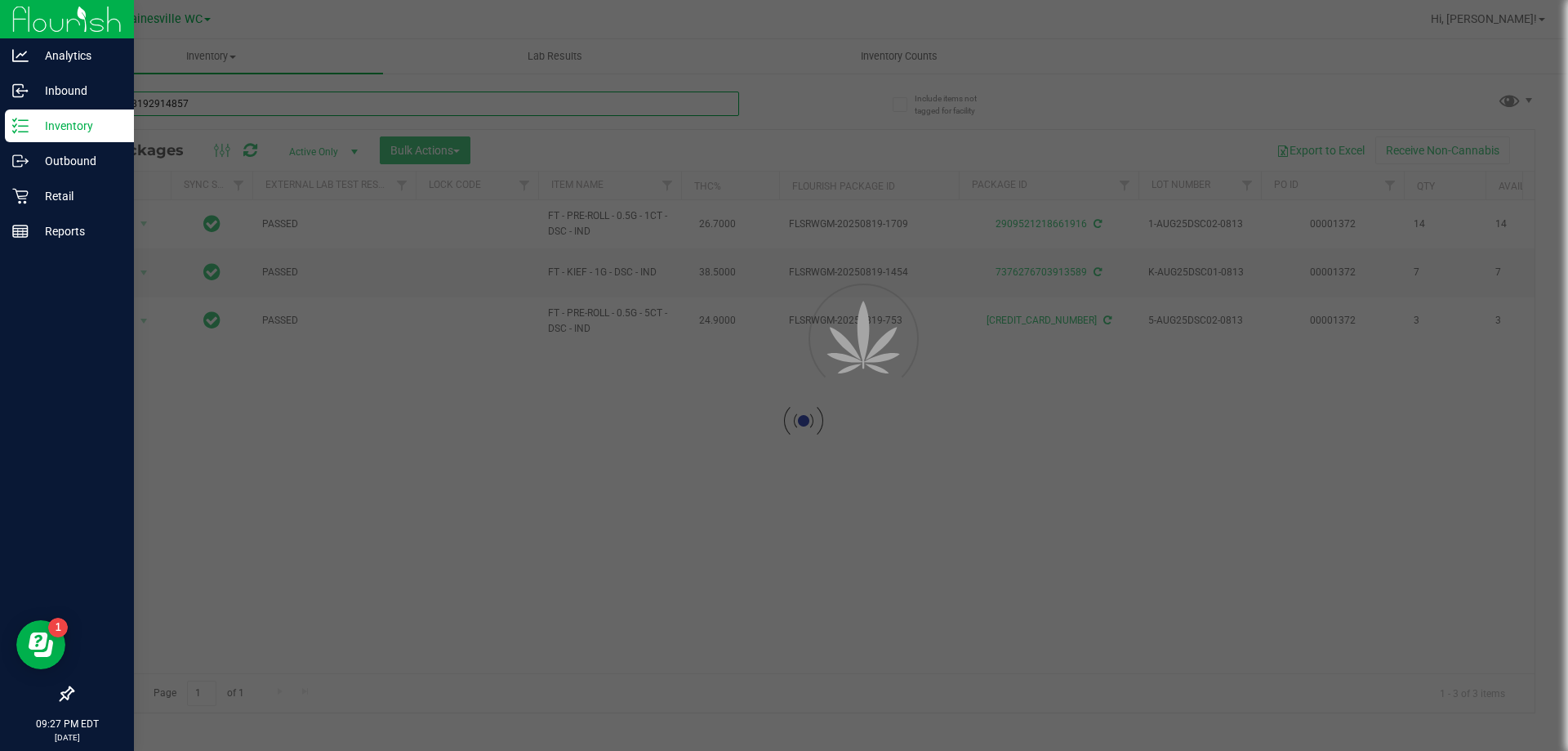
type input "0888238192914857"
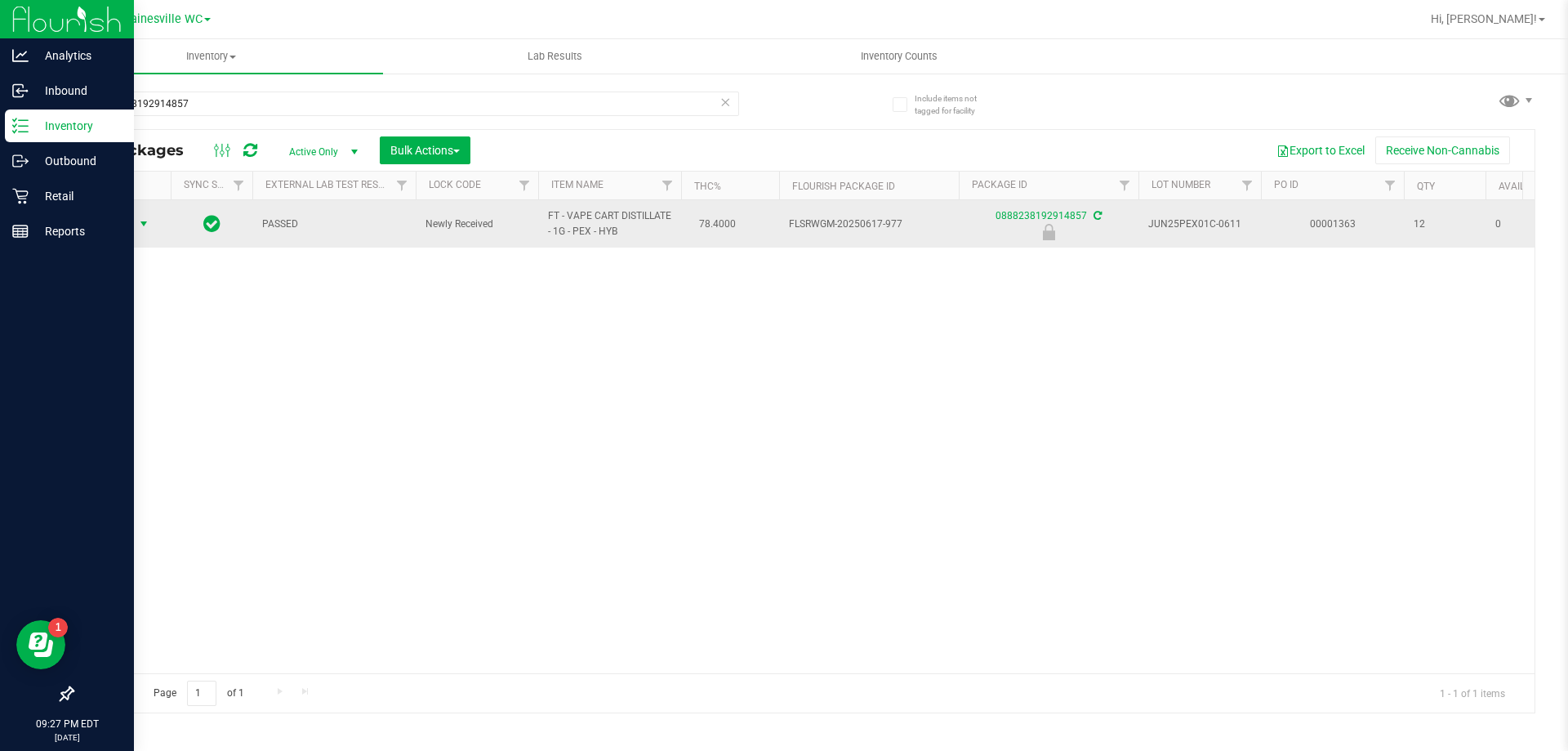
click at [130, 225] on span "Action" at bounding box center [111, 224] width 44 height 22
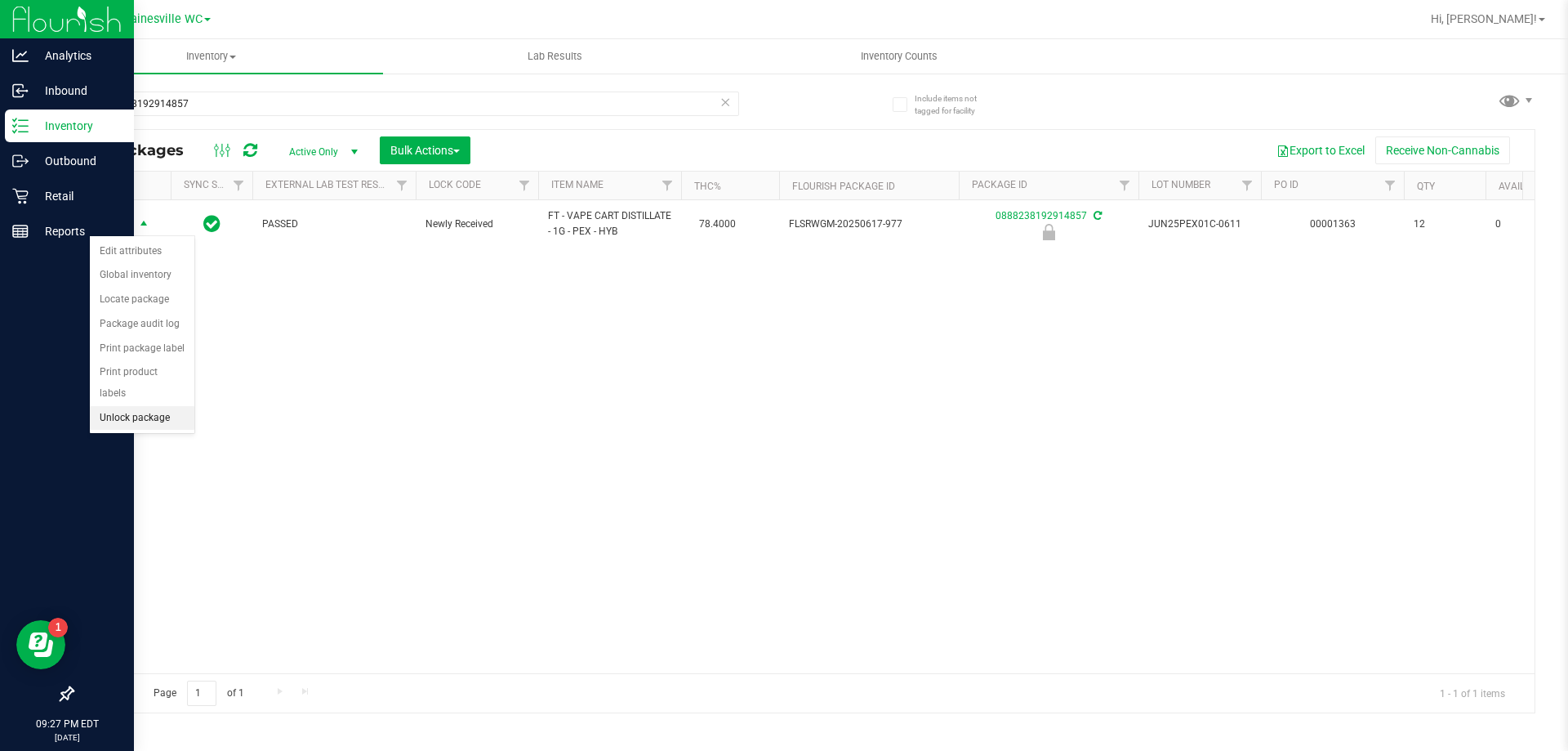
click at [111, 406] on li "Unlock package" at bounding box center [142, 418] width 105 height 24
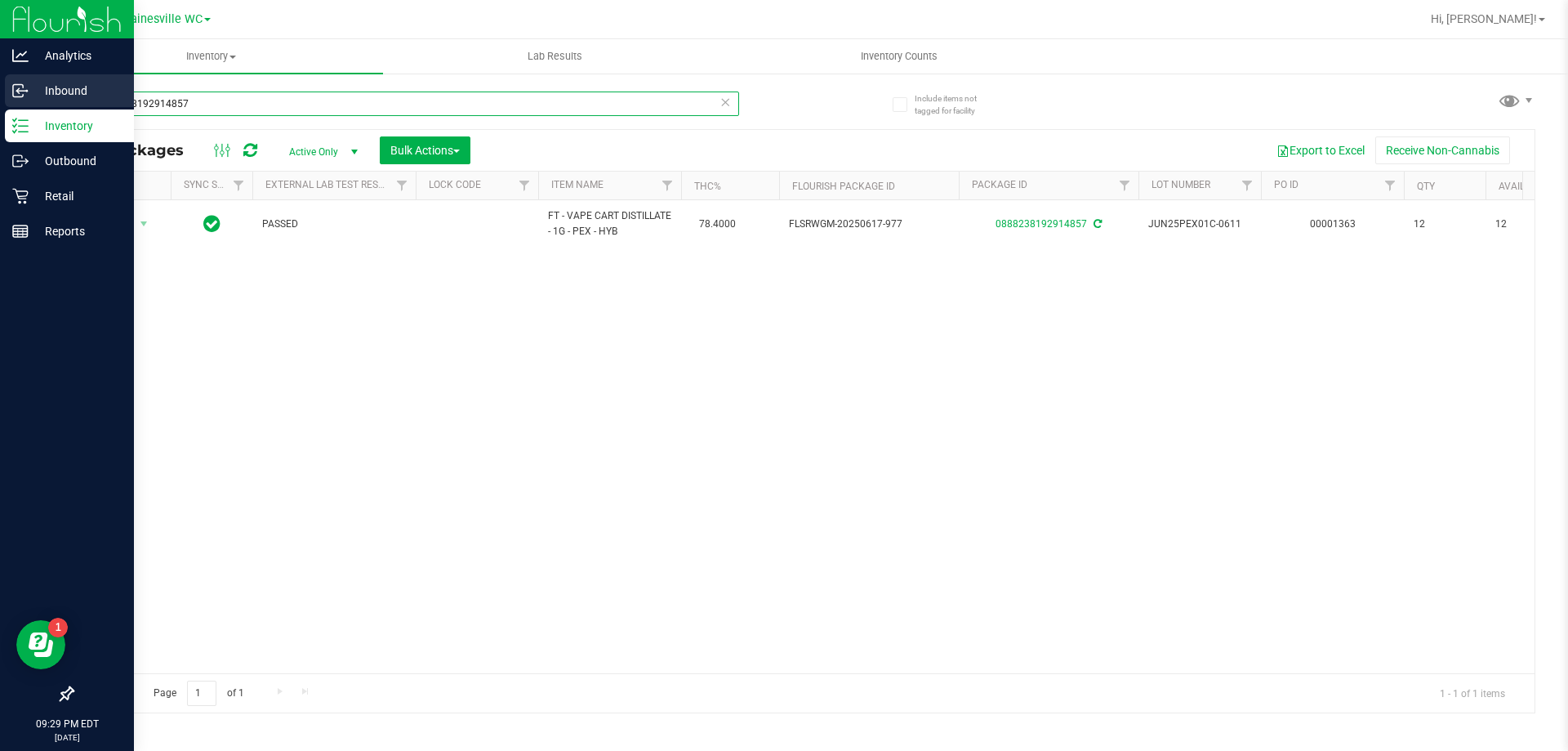
drag, startPoint x: 265, startPoint y: 106, endPoint x: 0, endPoint y: 103, distance: 265.0
click at [0, 103] on div "Analytics Inbound Inventory Outbound Retail Reports 09:29 PM EDT [DATE] 08/25 G…" at bounding box center [784, 376] width 1568 height 751
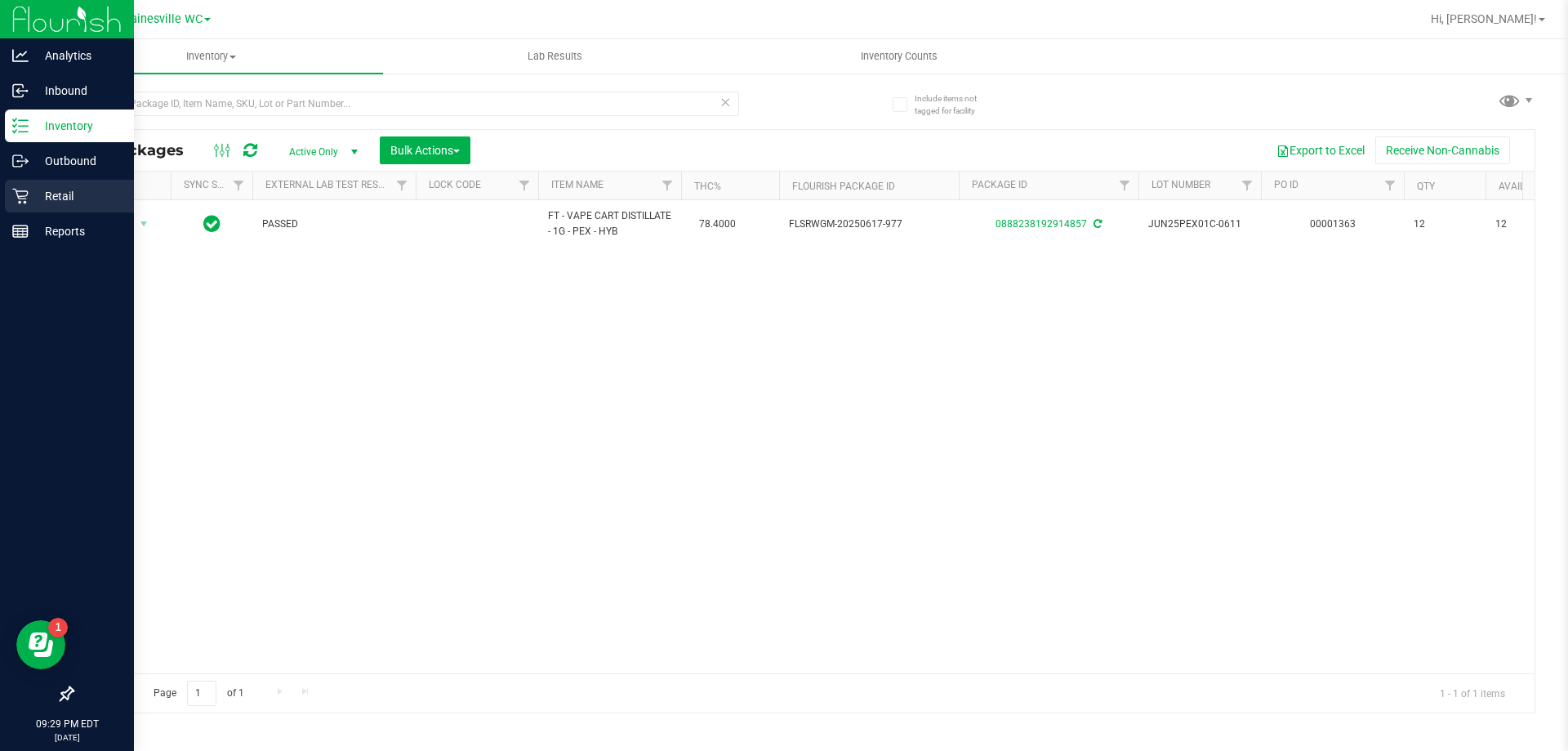
click at [52, 194] on p "Retail" at bounding box center [77, 196] width 98 height 20
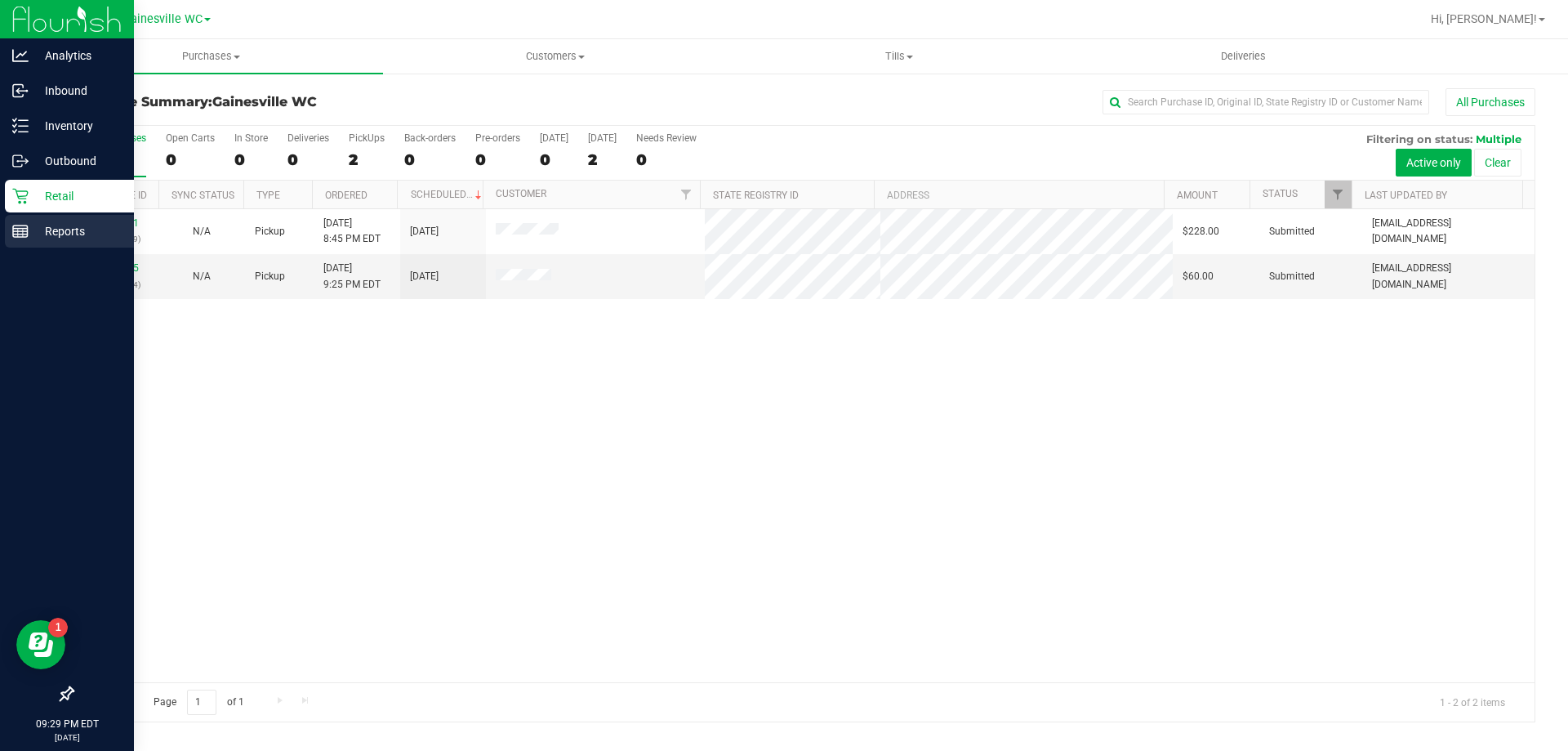
click at [64, 229] on p "Reports" at bounding box center [77, 231] width 98 height 20
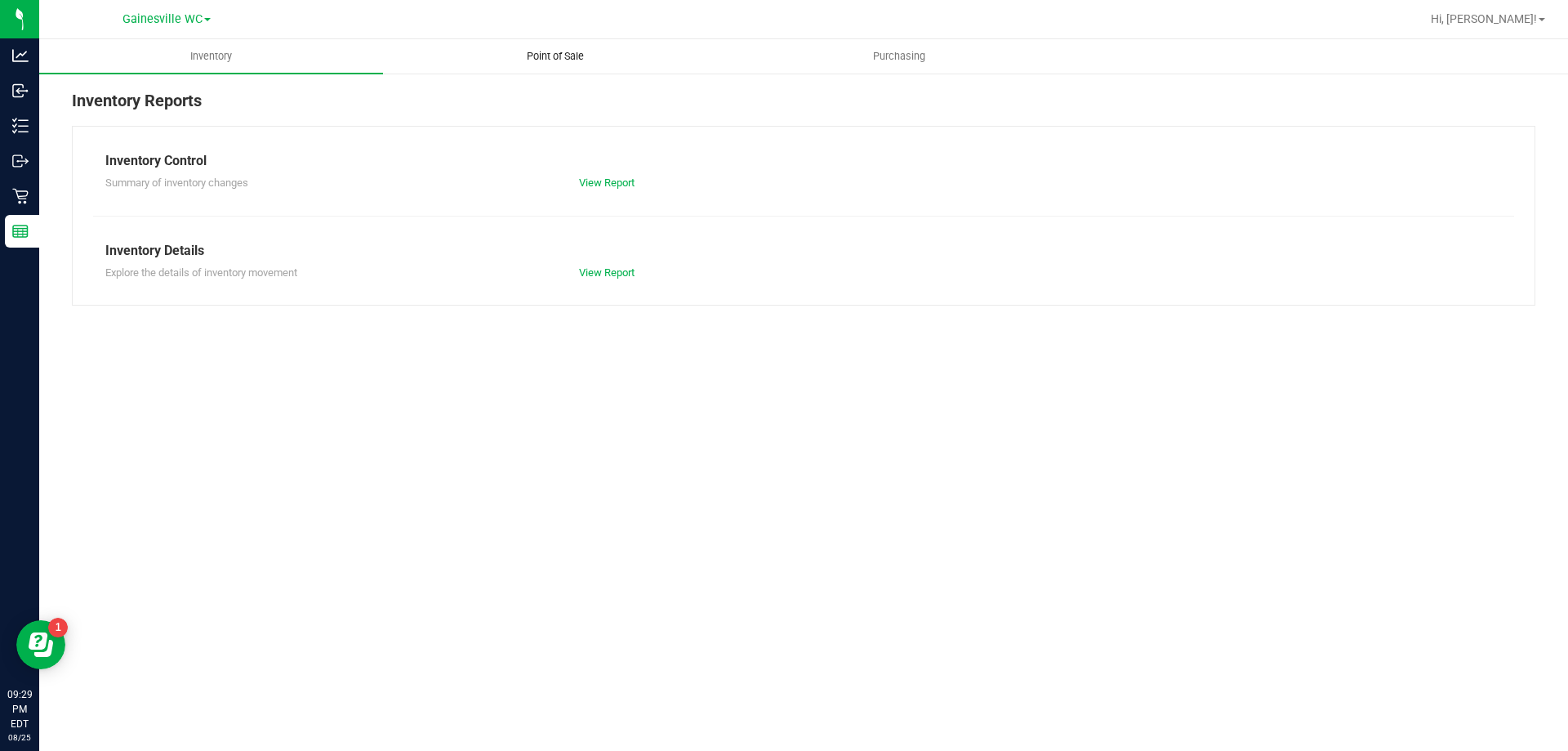
click at [551, 52] on span "Point of Sale" at bounding box center [555, 56] width 101 height 15
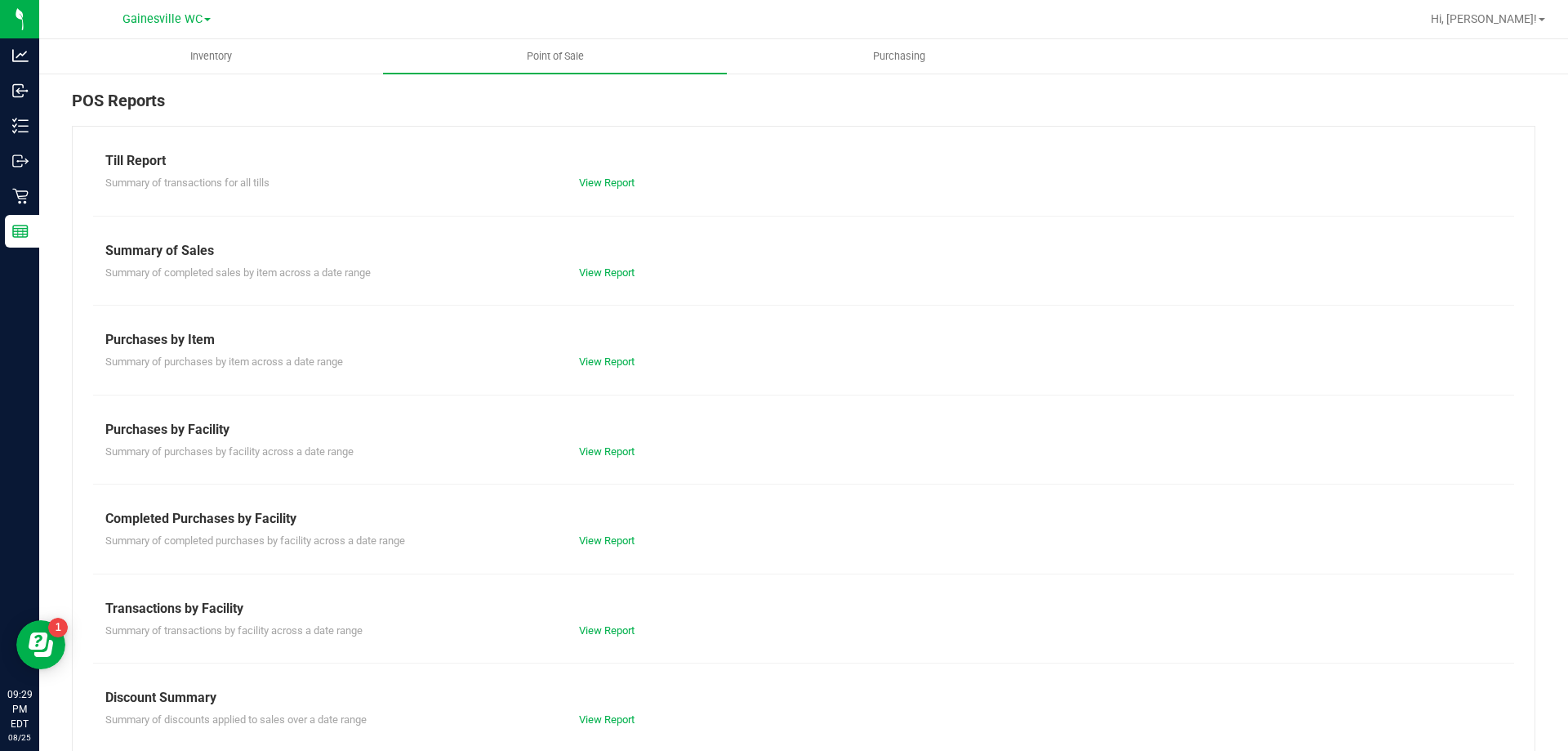
click at [628, 524] on div "Completed Purchases by Facility" at bounding box center [803, 518] width 1397 height 20
click at [623, 537] on link "View Report" at bounding box center [607, 541] width 55 height 12
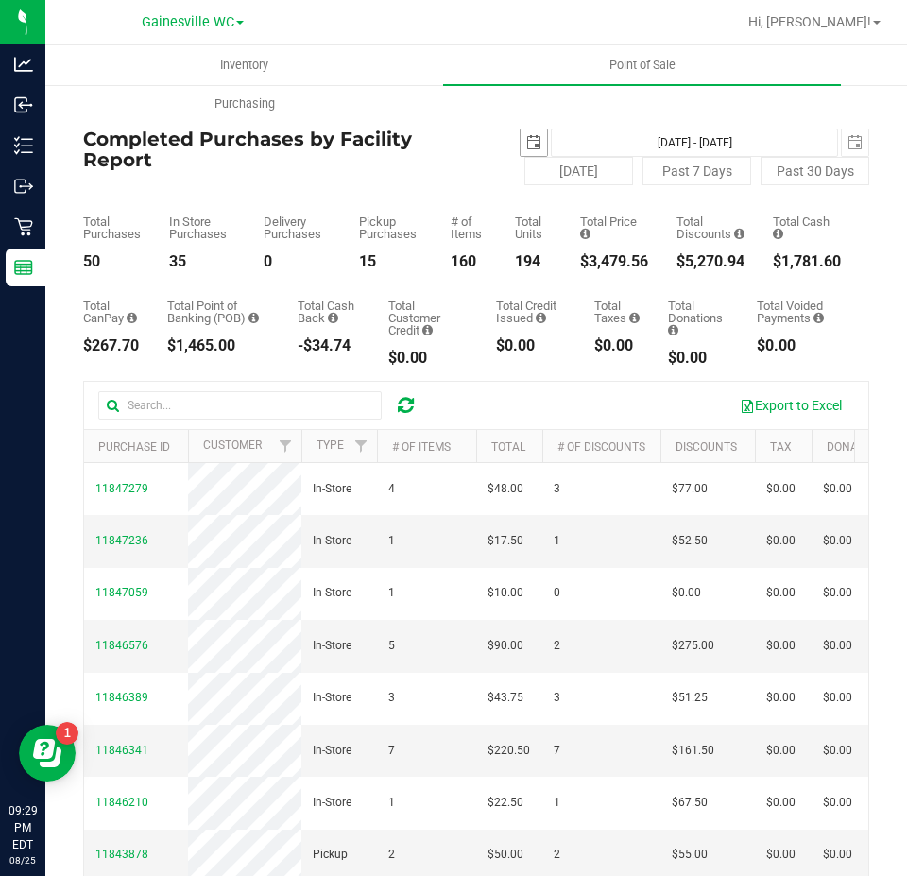
click at [537, 140] on span "select" at bounding box center [533, 142] width 26 height 26
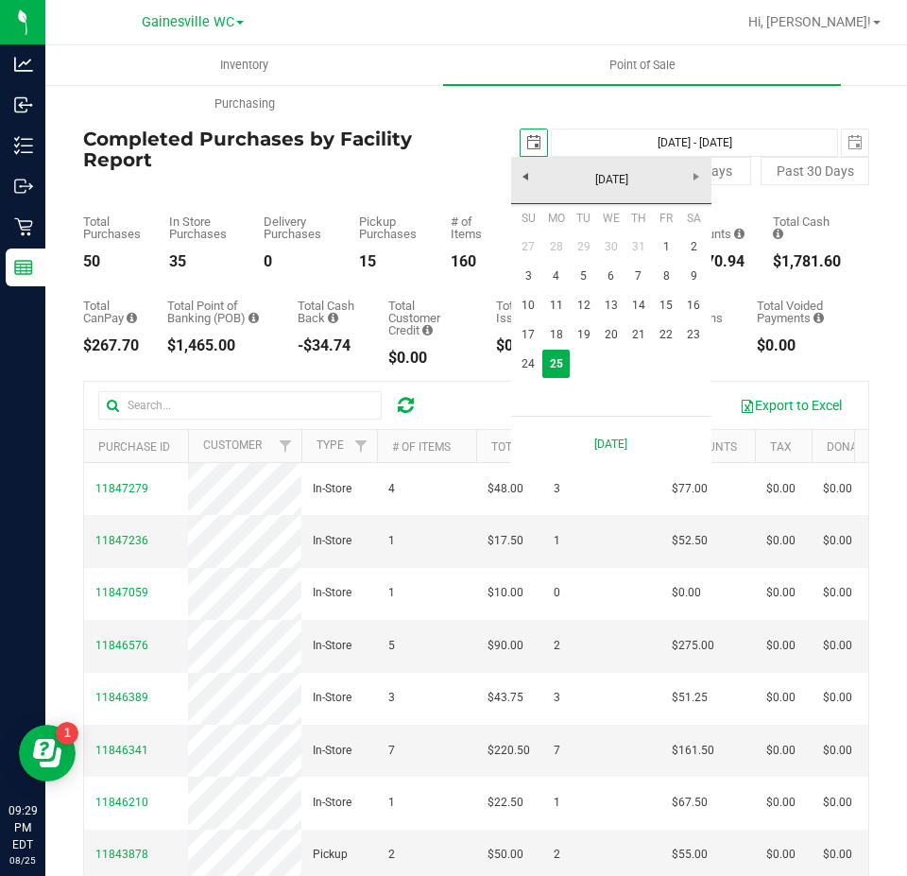
scroll to position [0, 47]
click at [534, 363] on link "24" at bounding box center [528, 363] width 27 height 29
type input "[DATE]"
type input "[DATE] - [DATE]"
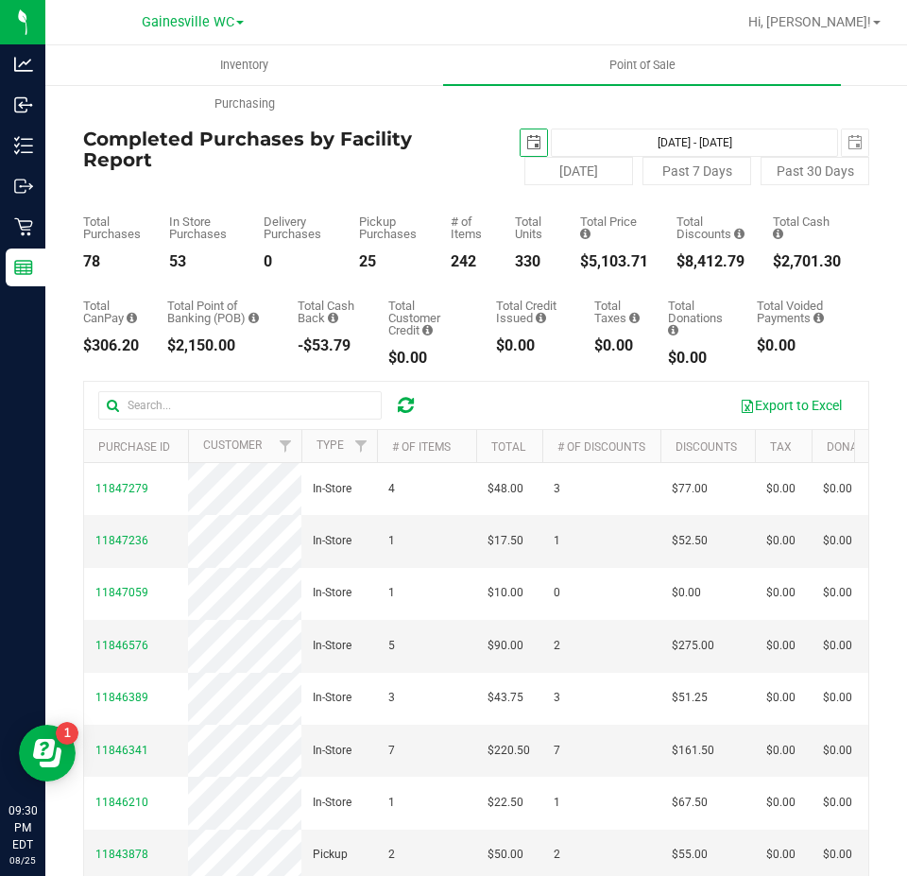
click at [526, 137] on span "select" at bounding box center [533, 142] width 15 height 15
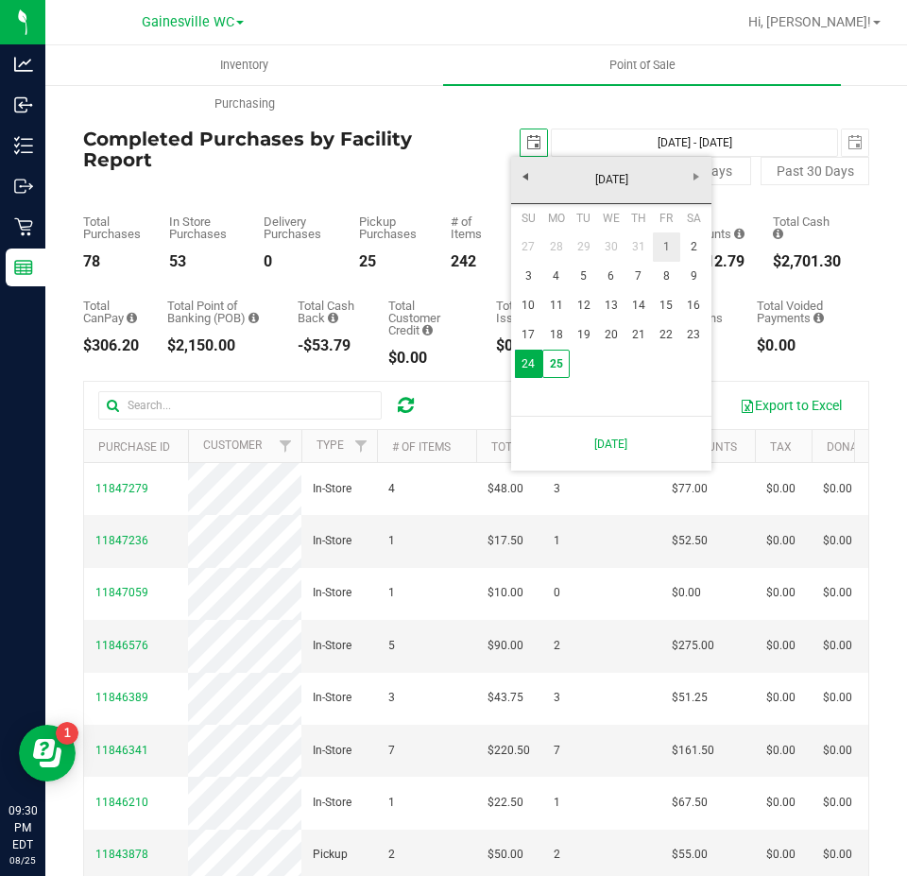
click at [666, 242] on link "1" at bounding box center [666, 246] width 27 height 29
type input "[DATE]"
type input "[DATE] - [DATE]"
